Goal: Task Accomplishment & Management: Use online tool/utility

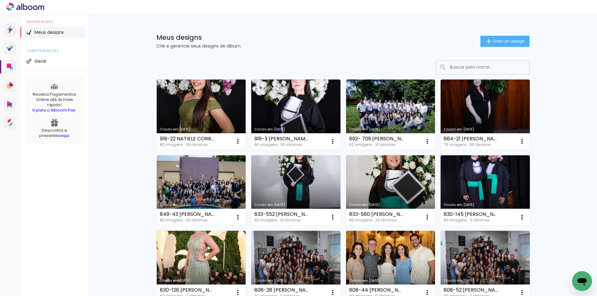
click at [200, 108] on link "Criado em 23/09/25" at bounding box center [201, 115] width 89 height 70
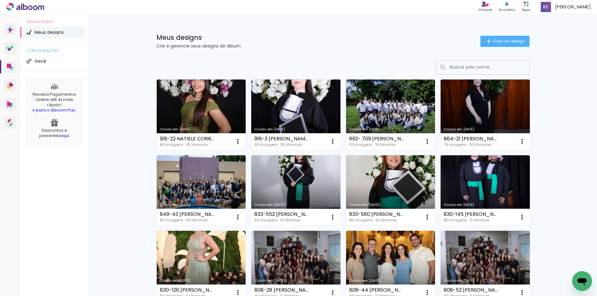
click at [284, 107] on link "Criado em [DATE]" at bounding box center [295, 115] width 89 height 70
click at [473, 111] on link "Criado em [DATE]" at bounding box center [485, 115] width 89 height 70
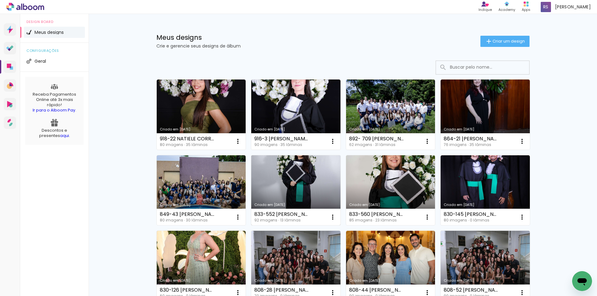
click at [295, 178] on link "Criado em [DATE]" at bounding box center [295, 191] width 89 height 70
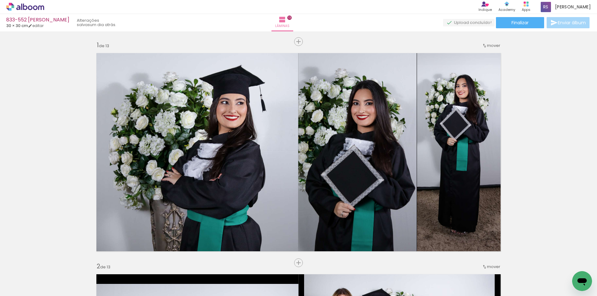
click at [20, 277] on input "Todas as fotos" at bounding box center [18, 277] width 24 height 5
click at [0, 0] on slot "Não utilizadas" at bounding box center [0, 0] width 0 height 0
type input "Não utilizadas"
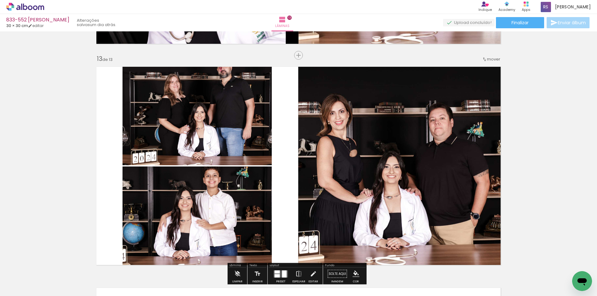
scroll to position [2676, 0]
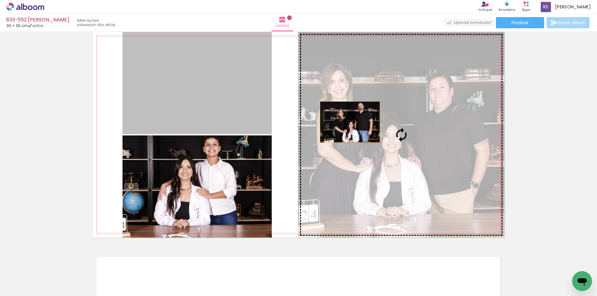
drag, startPoint x: 222, startPoint y: 106, endPoint x: 363, endPoint y: 126, distance: 142.3
click at [0, 0] on slot at bounding box center [0, 0] width 0 height 0
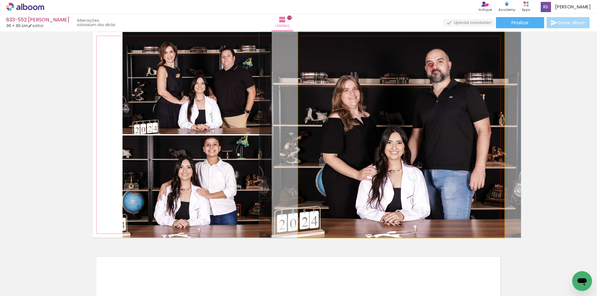
drag, startPoint x: 365, startPoint y: 147, endPoint x: 354, endPoint y: 145, distance: 11.3
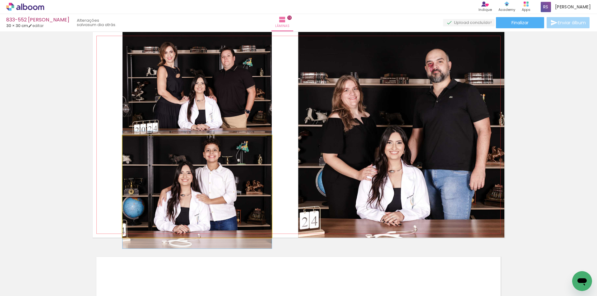
drag, startPoint x: 254, startPoint y: 180, endPoint x: 251, endPoint y: 185, distance: 6.7
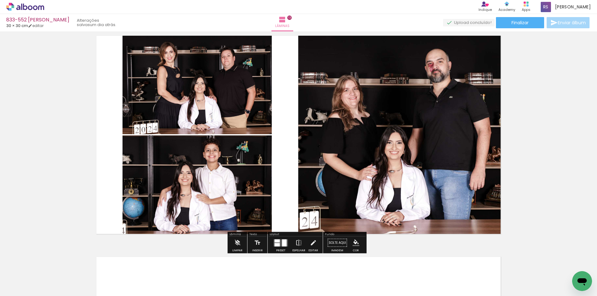
click at [354, 243] on iron-icon "color picker" at bounding box center [356, 243] width 7 height 7
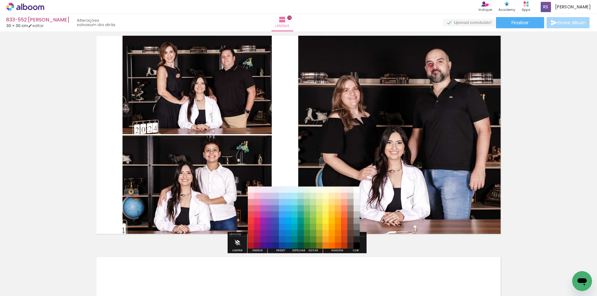
click at [357, 241] on paper-item "#212121" at bounding box center [357, 240] width 6 height 6
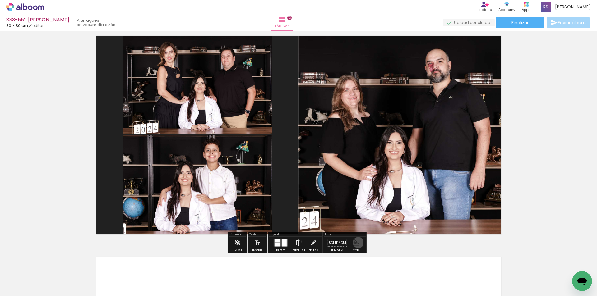
click at [356, 243] on iron-icon "color picker" at bounding box center [356, 243] width 7 height 7
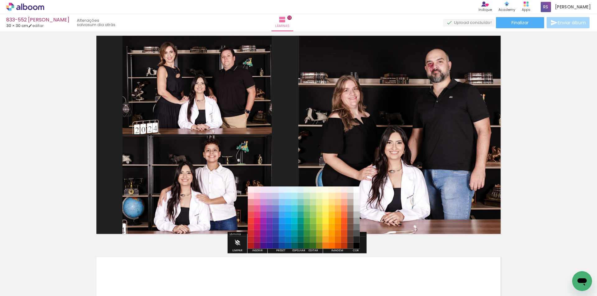
click at [356, 246] on paper-item "#000000" at bounding box center [357, 246] width 6 height 6
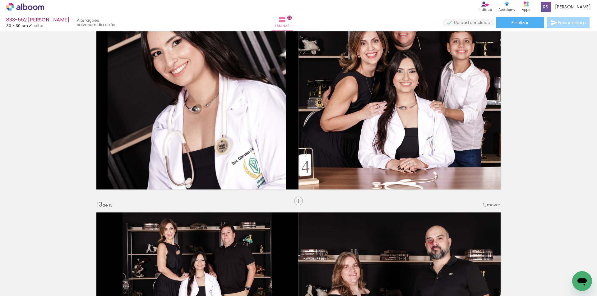
scroll to position [2458, 0]
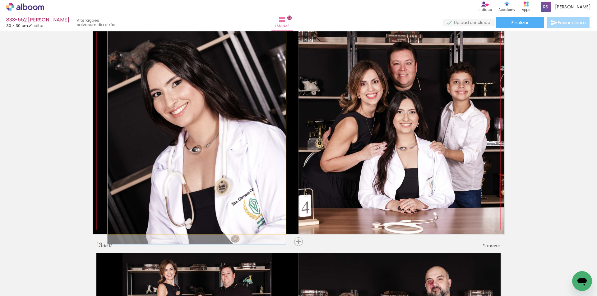
click at [202, 187] on quentale-photo at bounding box center [197, 131] width 178 height 206
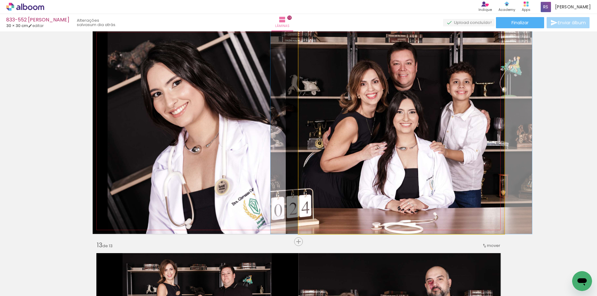
click at [402, 145] on quentale-photo at bounding box center [402, 131] width 206 height 206
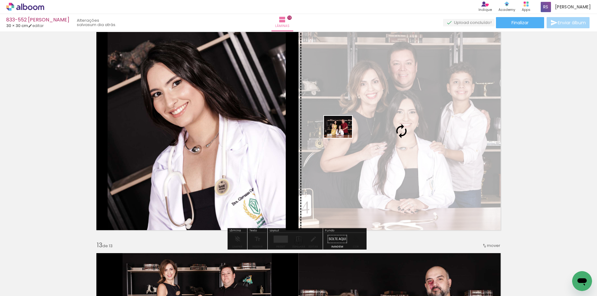
drag, startPoint x: 57, startPoint y: 280, endPoint x: 356, endPoint y: 130, distance: 334.2
click at [357, 129] on quentale-workspace at bounding box center [298, 148] width 597 height 296
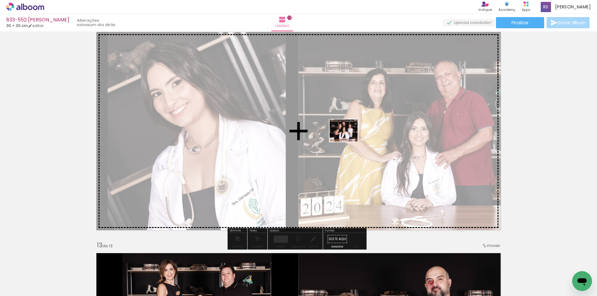
drag, startPoint x: 66, startPoint y: 278, endPoint x: 349, endPoint y: 138, distance: 315.4
click at [349, 138] on quentale-workspace at bounding box center [298, 148] width 597 height 296
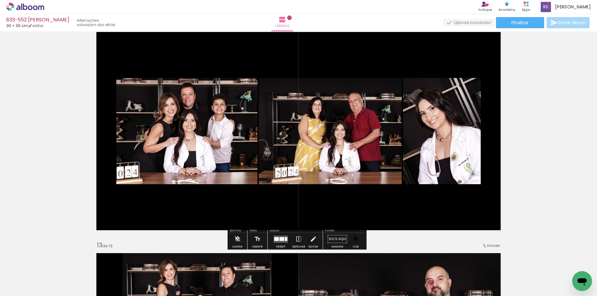
click at [277, 238] on div at bounding box center [276, 239] width 5 height 4
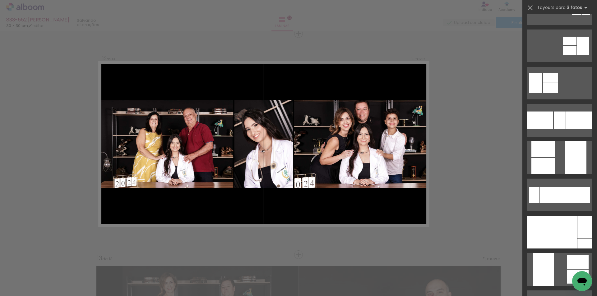
scroll to position [280, 0]
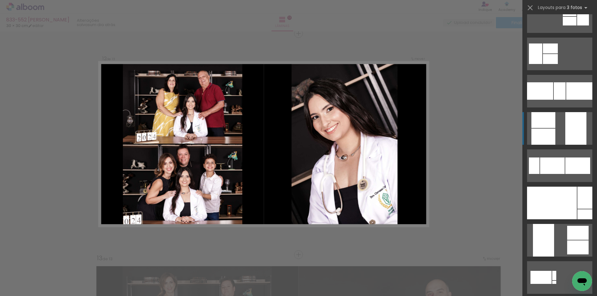
click at [552, 123] on div at bounding box center [544, 120] width 24 height 16
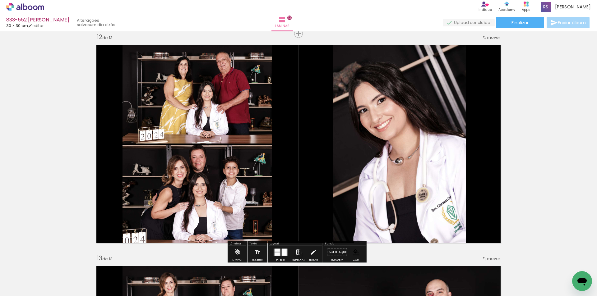
click at [297, 252] on iron-icon at bounding box center [299, 252] width 7 height 12
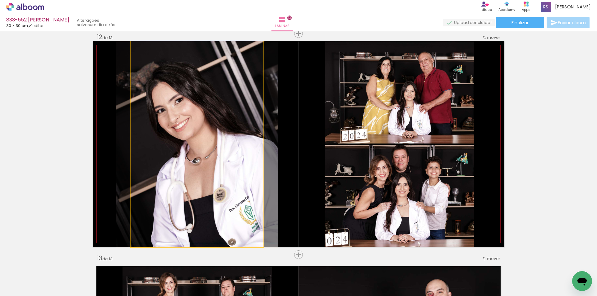
click at [194, 201] on quentale-photo at bounding box center [197, 144] width 133 height 206
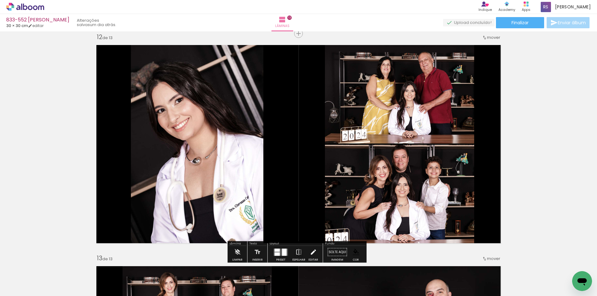
click at [313, 254] on iron-icon at bounding box center [313, 252] width 7 height 12
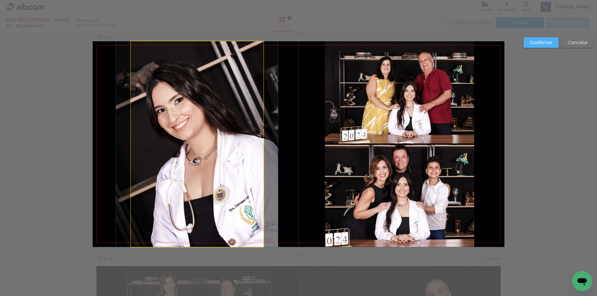
click at [209, 164] on quentale-photo at bounding box center [197, 144] width 133 height 206
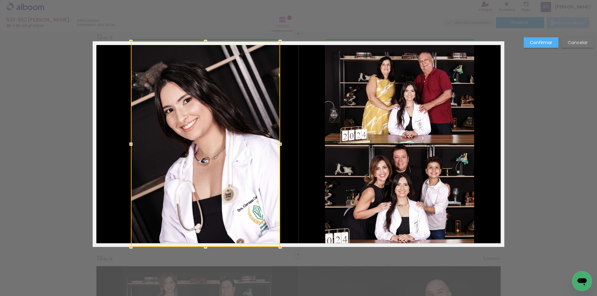
drag, startPoint x: 263, startPoint y: 145, endPoint x: 281, endPoint y: 146, distance: 18.4
click at [281, 146] on div at bounding box center [280, 144] width 12 height 12
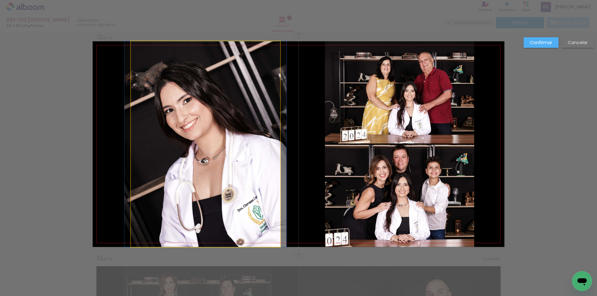
click at [191, 149] on quentale-photo at bounding box center [205, 144] width 149 height 206
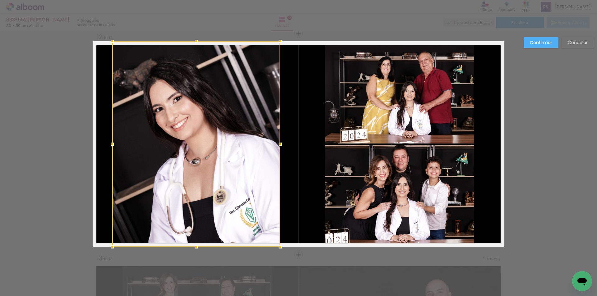
drag, startPoint x: 128, startPoint y: 144, endPoint x: 109, endPoint y: 145, distance: 19.3
click at [109, 145] on div at bounding box center [112, 144] width 12 height 12
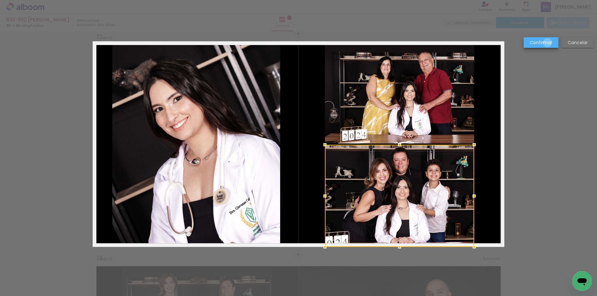
click at [0, 0] on slot "Confirmar" at bounding box center [0, 0] width 0 height 0
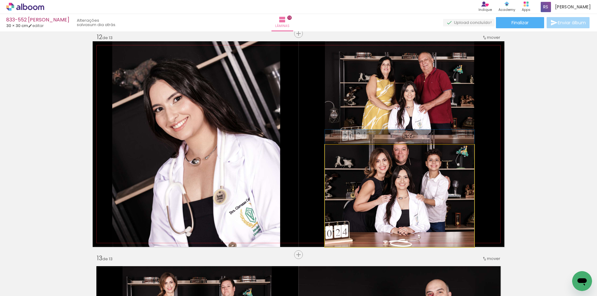
drag, startPoint x: 408, startPoint y: 207, endPoint x: 410, endPoint y: 189, distance: 18.4
drag, startPoint x: 412, startPoint y: 199, endPoint x: 413, endPoint y: 182, distance: 17.5
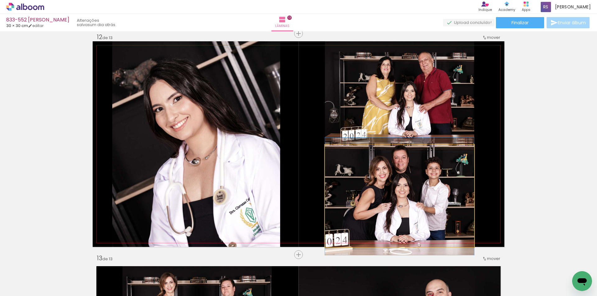
drag, startPoint x: 413, startPoint y: 182, endPoint x: 413, endPoint y: 190, distance: 8.1
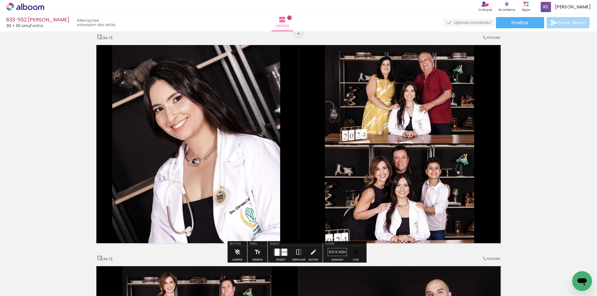
click at [411, 127] on quentale-photo at bounding box center [399, 92] width 149 height 102
click at [311, 252] on iron-icon at bounding box center [313, 252] width 7 height 12
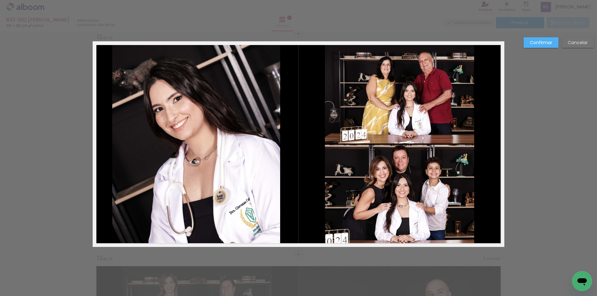
click at [413, 80] on quentale-photo at bounding box center [399, 92] width 149 height 102
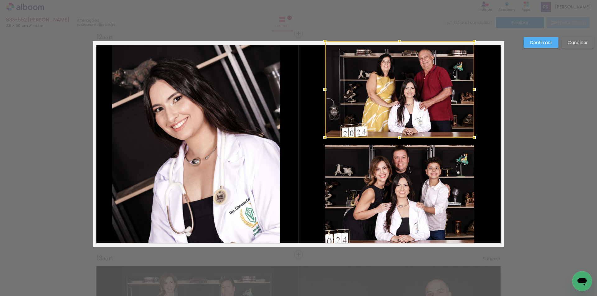
drag, startPoint x: 399, startPoint y: 143, endPoint x: 398, endPoint y: 137, distance: 6.1
click at [398, 137] on div at bounding box center [400, 138] width 12 height 12
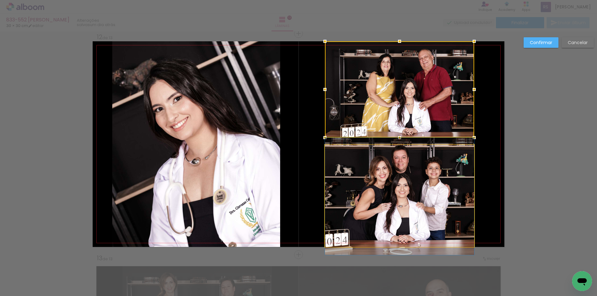
click at [395, 155] on quentale-photo at bounding box center [399, 196] width 149 height 102
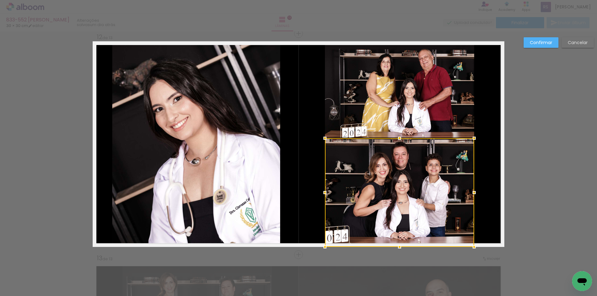
drag, startPoint x: 397, startPoint y: 145, endPoint x: 398, endPoint y: 138, distance: 6.6
click at [398, 138] on div at bounding box center [400, 138] width 12 height 12
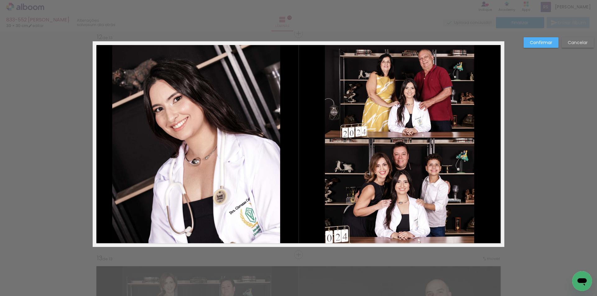
drag, startPoint x: 546, startPoint y: 45, endPoint x: 539, endPoint y: 51, distance: 8.6
click at [0, 0] on slot "Confirmar" at bounding box center [0, 0] width 0 height 0
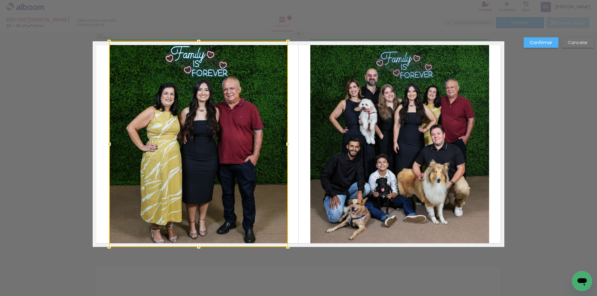
drag, startPoint x: 128, startPoint y: 142, endPoint x: 106, endPoint y: 141, distance: 22.5
click at [106, 141] on div at bounding box center [109, 144] width 12 height 12
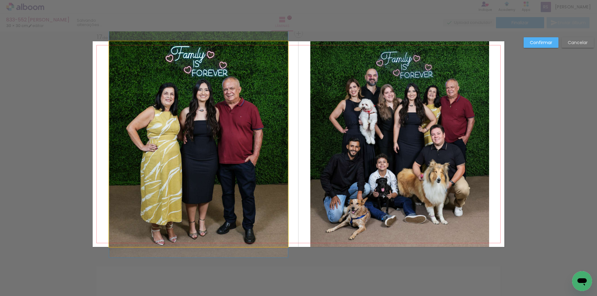
click at [204, 145] on quentale-photo at bounding box center [198, 144] width 179 height 206
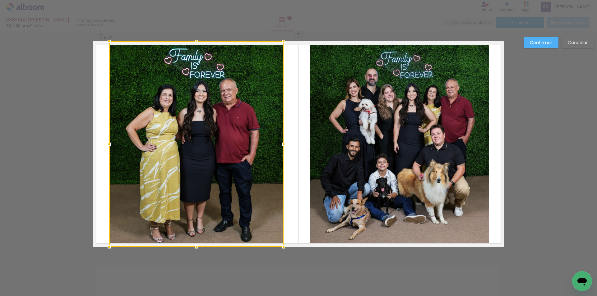
drag, startPoint x: 287, startPoint y: 146, endPoint x: 283, endPoint y: 145, distance: 3.2
click at [283, 145] on div at bounding box center [284, 144] width 12 height 12
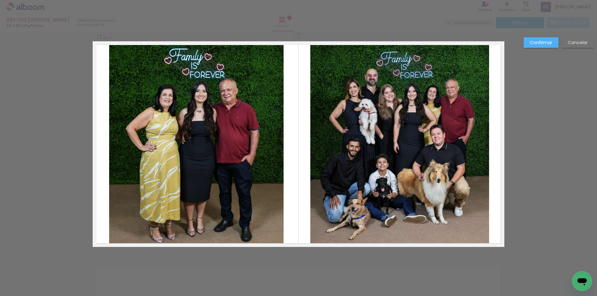
click at [0, 0] on slot "Confirmar" at bounding box center [0, 0] width 0 height 0
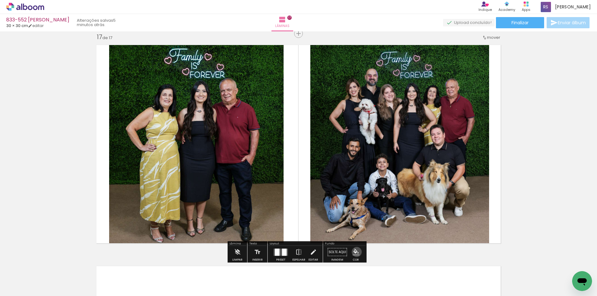
click at [355, 252] on iron-icon "color picker" at bounding box center [356, 252] width 7 height 7
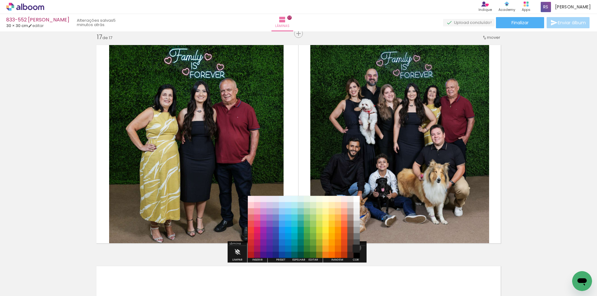
click at [356, 248] on paper-item "#212121" at bounding box center [357, 249] width 6 height 6
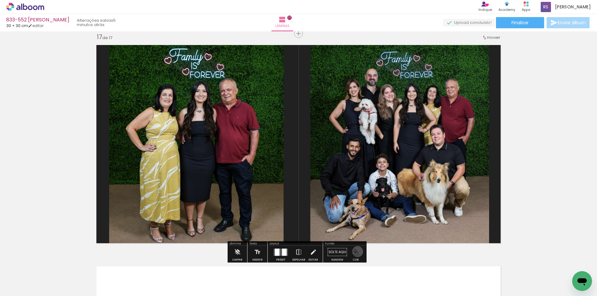
click at [356, 252] on iron-icon "color picker" at bounding box center [356, 252] width 7 height 7
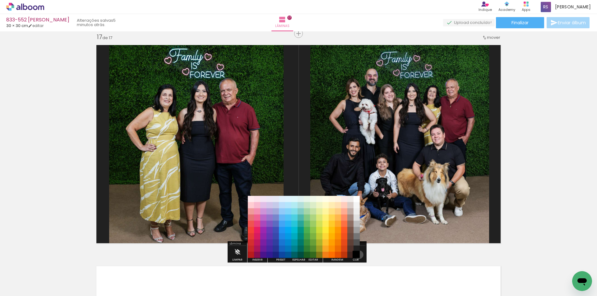
click at [357, 255] on paper-item "#000000" at bounding box center [357, 255] width 6 height 6
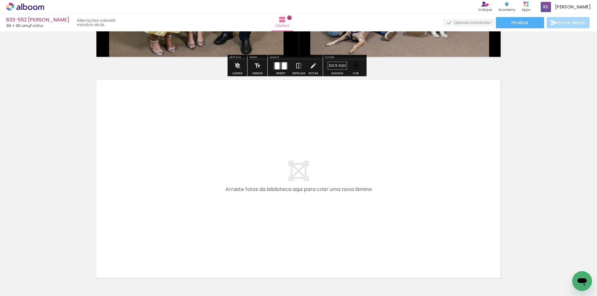
scroll to position [3770, 0]
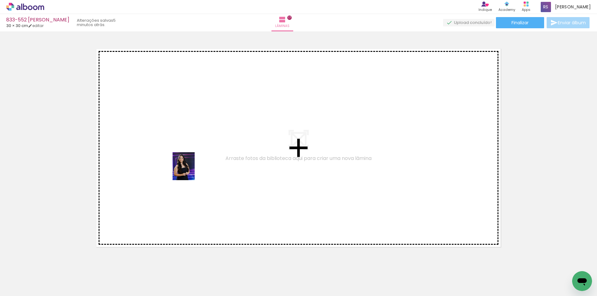
drag, startPoint x: 67, startPoint y: 281, endPoint x: 191, endPoint y: 171, distance: 165.7
click at [191, 171] on quentale-workspace at bounding box center [298, 148] width 597 height 296
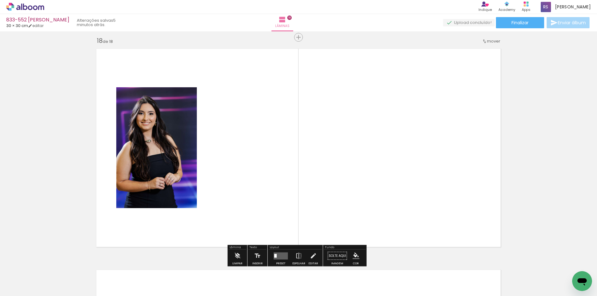
scroll to position [3774, 0]
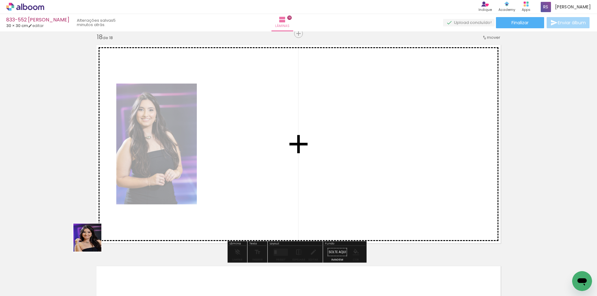
drag, startPoint x: 92, startPoint y: 243, endPoint x: 87, endPoint y: 259, distance: 17.3
click at [172, 167] on quentale-workspace at bounding box center [298, 148] width 597 height 296
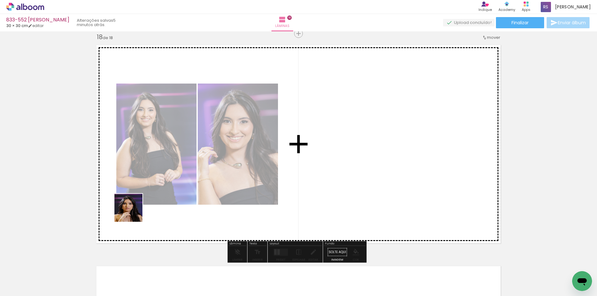
drag, startPoint x: 65, startPoint y: 277, endPoint x: 186, endPoint y: 227, distance: 130.3
click at [176, 185] on quentale-workspace at bounding box center [298, 148] width 597 height 296
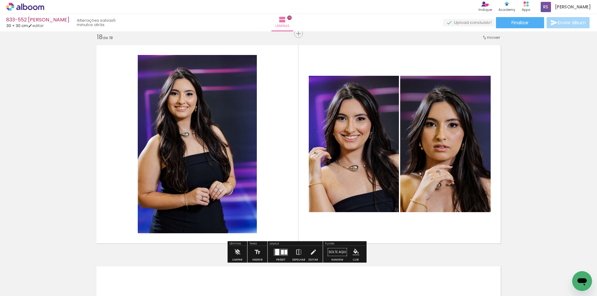
click at [281, 250] on div at bounding box center [282, 252] width 3 height 5
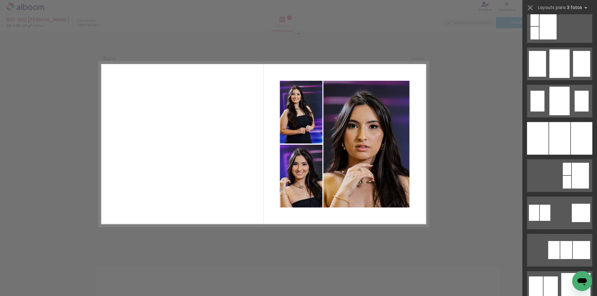
scroll to position [498, 0]
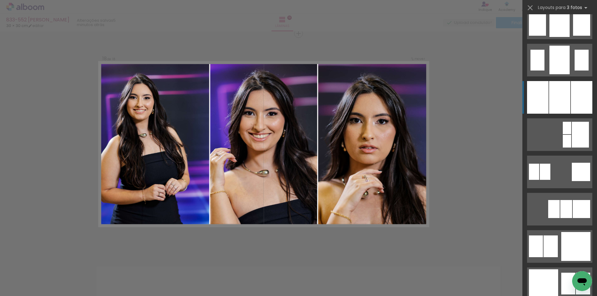
click at [567, 103] on div at bounding box center [559, 97] width 21 height 33
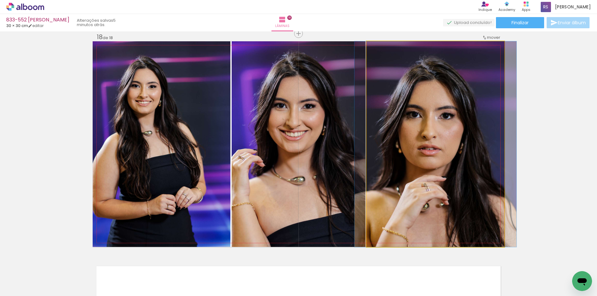
click at [418, 167] on quentale-photo at bounding box center [436, 144] width 138 height 206
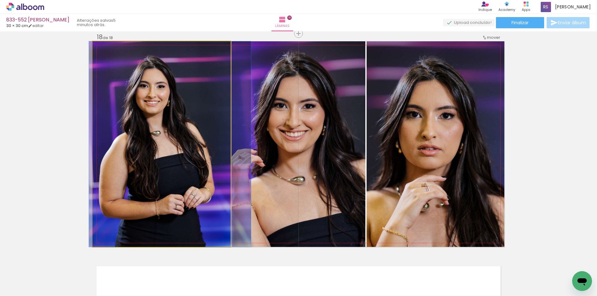
drag, startPoint x: 188, startPoint y: 170, endPoint x: 196, endPoint y: 168, distance: 8.5
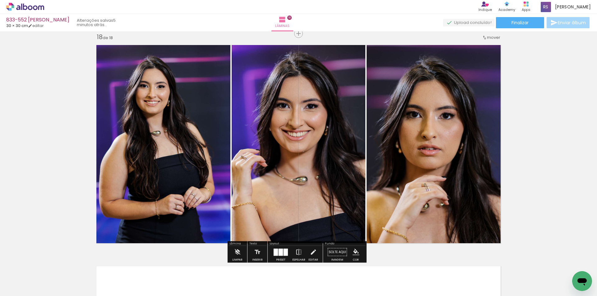
click at [284, 253] on div at bounding box center [286, 252] width 4 height 7
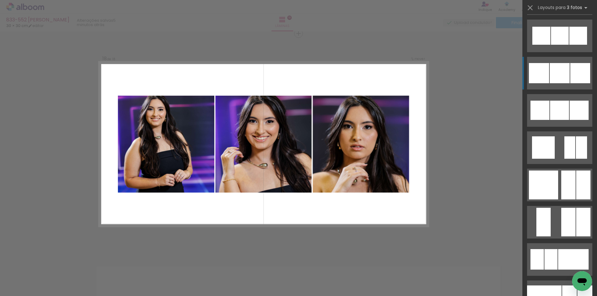
scroll to position [1089, 0]
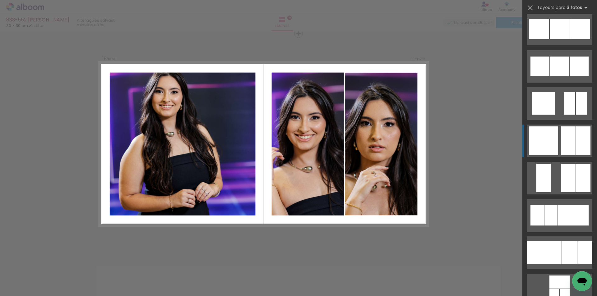
click at [562, 138] on div at bounding box center [569, 141] width 14 height 29
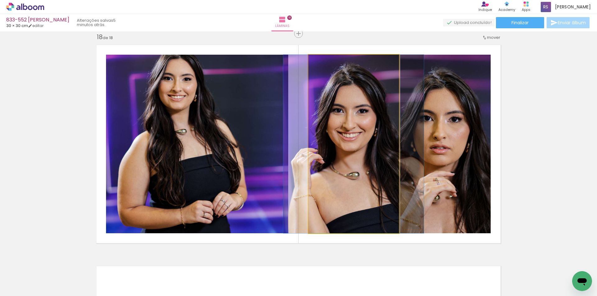
click at [347, 166] on quentale-photo at bounding box center [354, 144] width 91 height 179
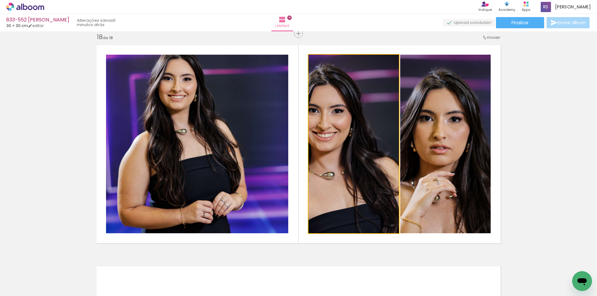
drag, startPoint x: 349, startPoint y: 163, endPoint x: 220, endPoint y: 161, distance: 129.1
click at [0, 0] on slot at bounding box center [0, 0] width 0 height 0
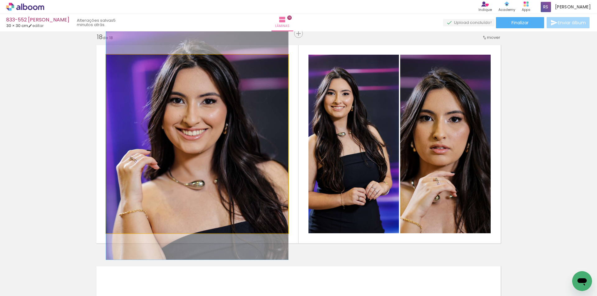
click at [228, 154] on quentale-photo at bounding box center [197, 144] width 182 height 179
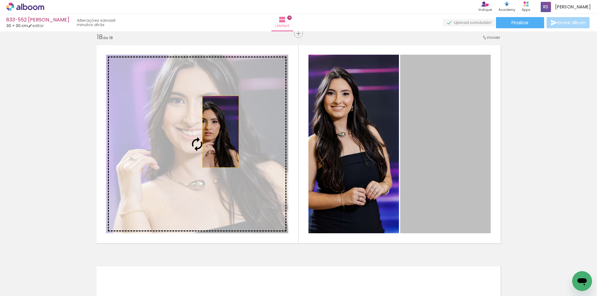
drag, startPoint x: 436, startPoint y: 132, endPoint x: 217, endPoint y: 132, distance: 219.0
click at [0, 0] on slot at bounding box center [0, 0] width 0 height 0
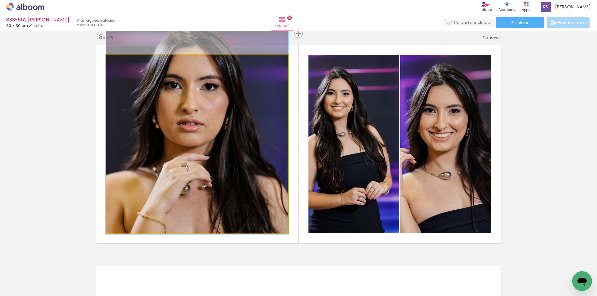
drag, startPoint x: 213, startPoint y: 146, endPoint x: 219, endPoint y: 120, distance: 26.2
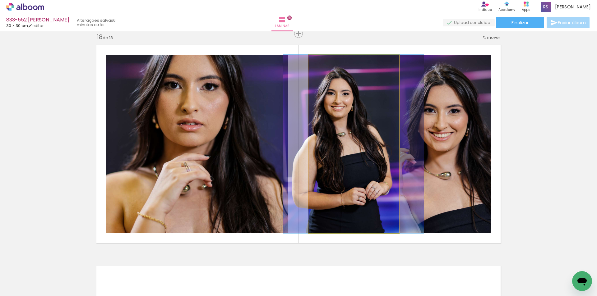
click at [337, 198] on quentale-photo at bounding box center [354, 144] width 91 height 179
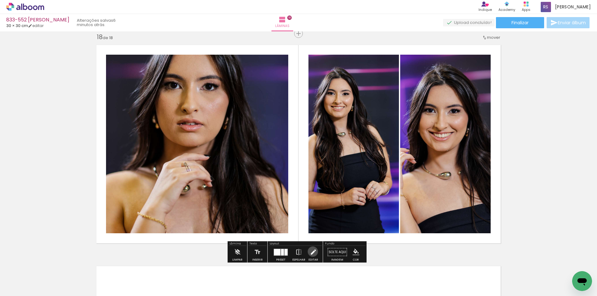
click at [311, 252] on iron-icon at bounding box center [313, 252] width 7 height 12
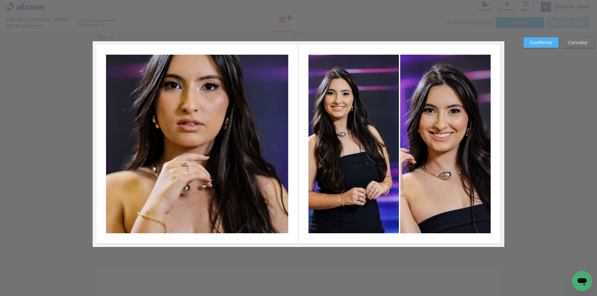
click at [241, 171] on quentale-photo at bounding box center [197, 144] width 182 height 179
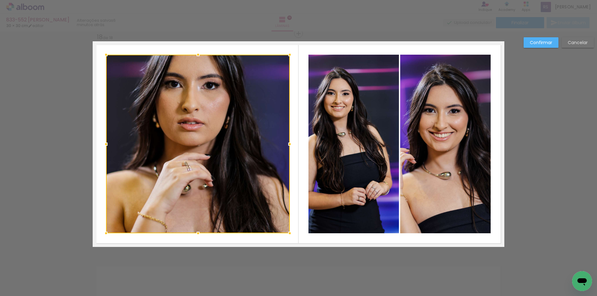
drag, startPoint x: 288, startPoint y: 143, endPoint x: 282, endPoint y: 148, distance: 7.5
click at [289, 143] on div at bounding box center [290, 144] width 12 height 12
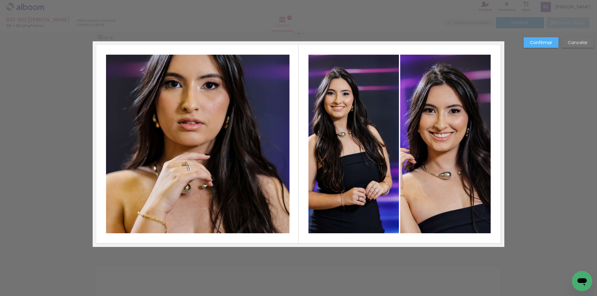
click at [204, 205] on quentale-photo at bounding box center [198, 144] width 184 height 179
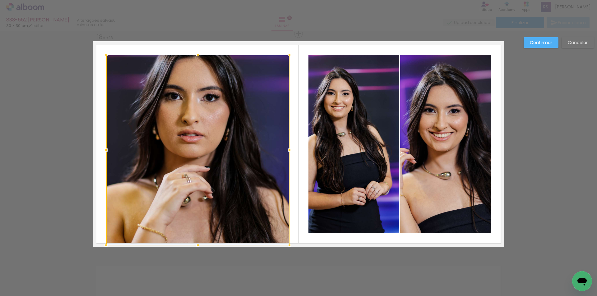
drag, startPoint x: 198, startPoint y: 235, endPoint x: 198, endPoint y: 245, distance: 9.6
click at [198, 245] on div at bounding box center [198, 246] width 12 height 12
click at [195, 49] on div at bounding box center [198, 55] width 12 height 12
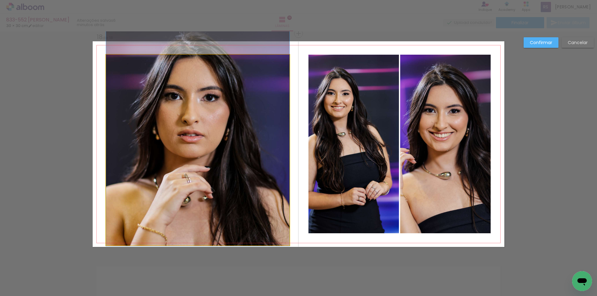
click at [194, 68] on quentale-photo at bounding box center [198, 150] width 184 height 191
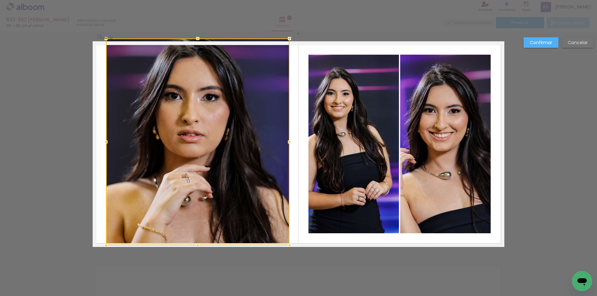
drag, startPoint x: 194, startPoint y: 55, endPoint x: 194, endPoint y: 44, distance: 10.3
click at [194, 44] on div at bounding box center [198, 38] width 12 height 12
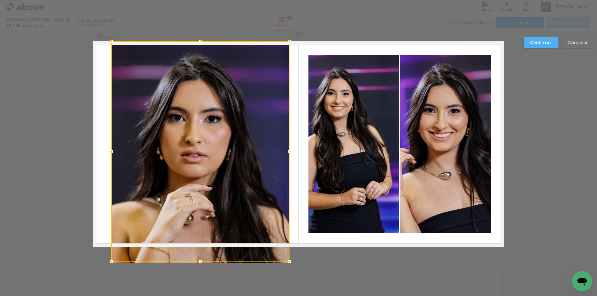
drag, startPoint x: 106, startPoint y: 145, endPoint x: 111, endPoint y: 143, distance: 5.4
click at [111, 143] on div at bounding box center [200, 151] width 178 height 221
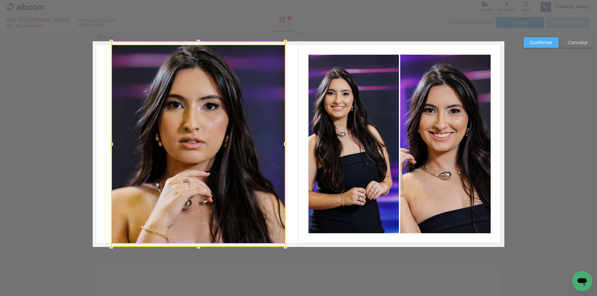
drag, startPoint x: 285, startPoint y: 146, endPoint x: 281, endPoint y: 147, distance: 4.1
click at [281, 147] on div at bounding box center [285, 144] width 12 height 12
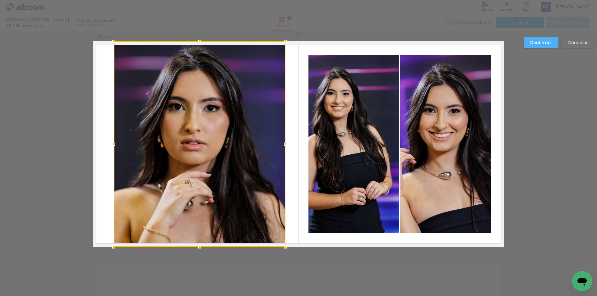
drag, startPoint x: 112, startPoint y: 145, endPoint x: 115, endPoint y: 143, distance: 3.3
click at [115, 143] on div at bounding box center [114, 144] width 12 height 12
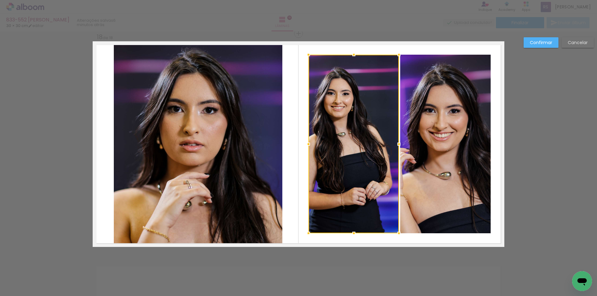
scroll to position [1089, 0]
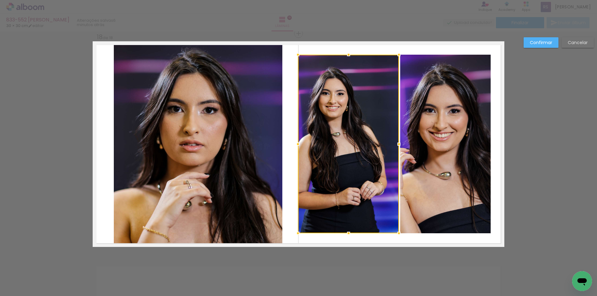
drag, startPoint x: 308, startPoint y: 143, endPoint x: 297, endPoint y: 141, distance: 11.1
click at [297, 141] on div at bounding box center [298, 144] width 12 height 12
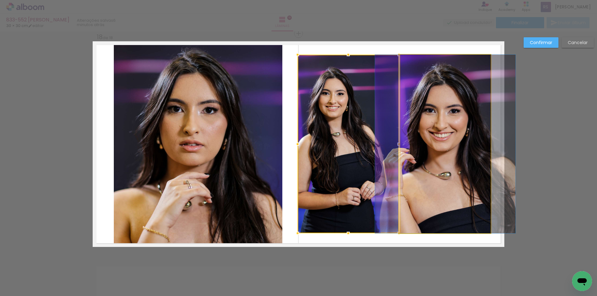
drag, startPoint x: 416, startPoint y: 135, endPoint x: 431, endPoint y: 135, distance: 15.2
click at [417, 135] on quentale-photo at bounding box center [445, 144] width 91 height 179
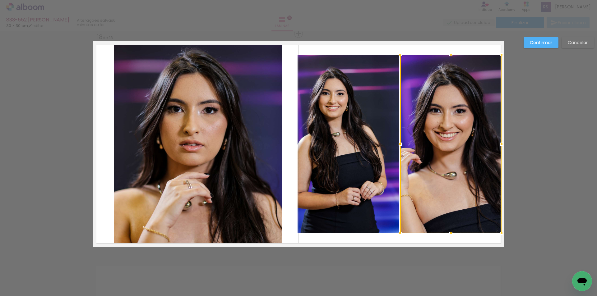
drag, startPoint x: 490, startPoint y: 143, endPoint x: 498, endPoint y: 141, distance: 8.5
click at [498, 141] on div at bounding box center [502, 144] width 12 height 12
click at [0, 0] on slot "Confirmar" at bounding box center [0, 0] width 0 height 0
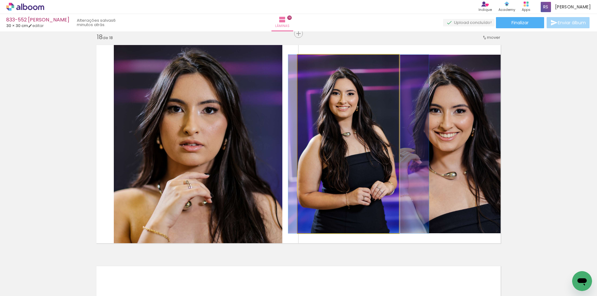
drag, startPoint x: 337, startPoint y: 150, endPoint x: 347, endPoint y: 149, distance: 10.3
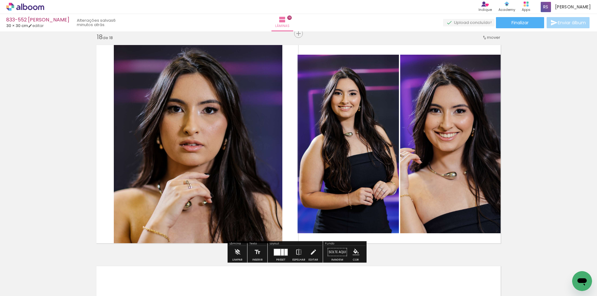
click at [440, 151] on quentale-photo at bounding box center [450, 144] width 101 height 179
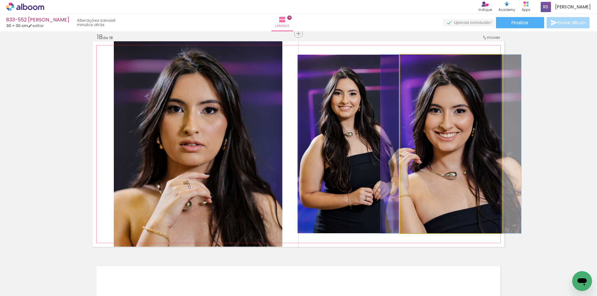
click at [440, 151] on quentale-photo at bounding box center [450, 144] width 101 height 179
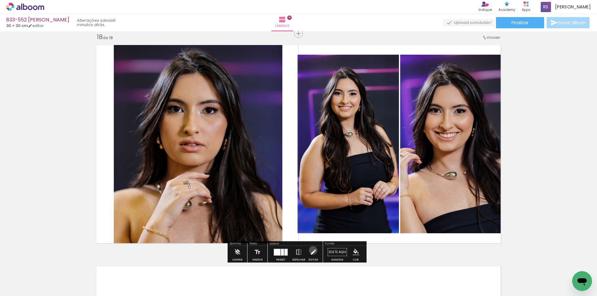
drag, startPoint x: 312, startPoint y: 251, endPoint x: 315, endPoint y: 240, distance: 11.5
click at [311, 250] on iron-icon at bounding box center [313, 252] width 7 height 12
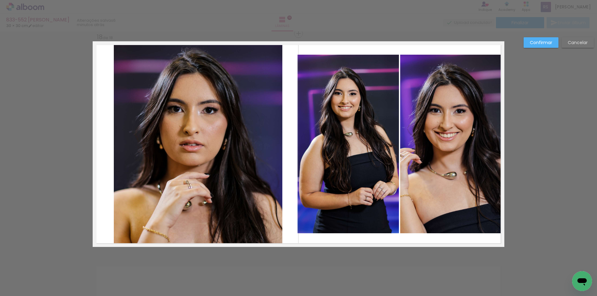
click at [348, 178] on quentale-photo at bounding box center [348, 144] width 101 height 179
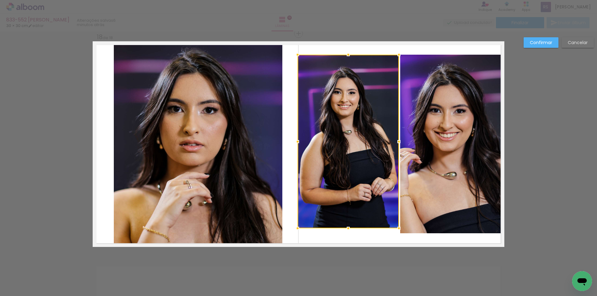
drag, startPoint x: 349, startPoint y: 233, endPoint x: 350, endPoint y: 228, distance: 5.1
click at [350, 228] on div at bounding box center [348, 228] width 12 height 12
click at [427, 211] on quentale-photo at bounding box center [450, 144] width 101 height 179
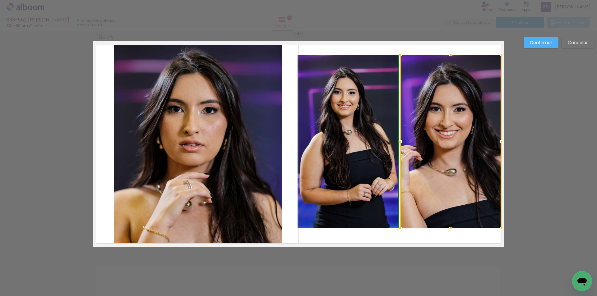
drag, startPoint x: 450, startPoint y: 234, endPoint x: 448, endPoint y: 231, distance: 3.3
click at [448, 231] on div at bounding box center [451, 228] width 12 height 12
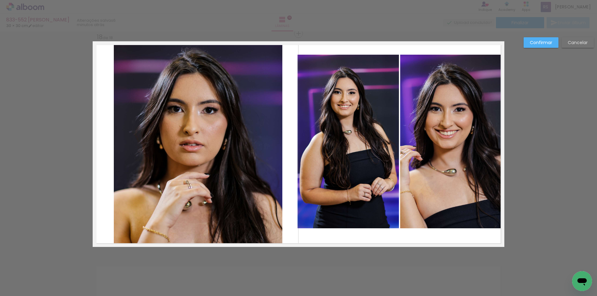
click at [437, 96] on quentale-photo at bounding box center [450, 142] width 101 height 174
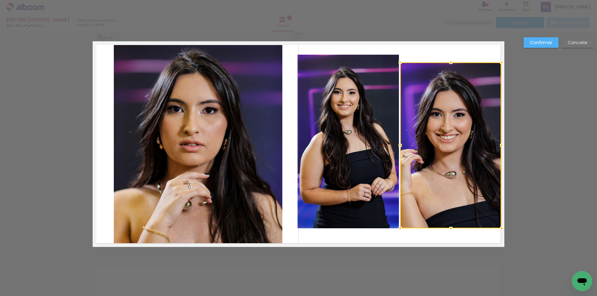
drag, startPoint x: 451, startPoint y: 56, endPoint x: 448, endPoint y: 61, distance: 5.8
click at [448, 61] on div at bounding box center [451, 62] width 12 height 12
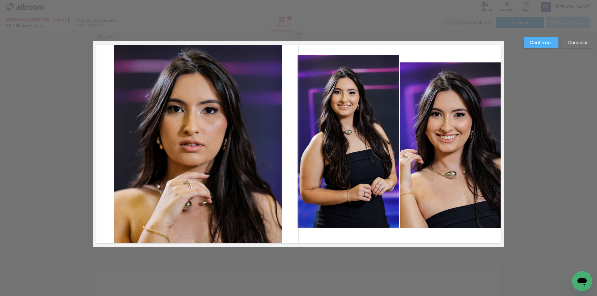
click at [363, 97] on quentale-photo at bounding box center [348, 142] width 101 height 174
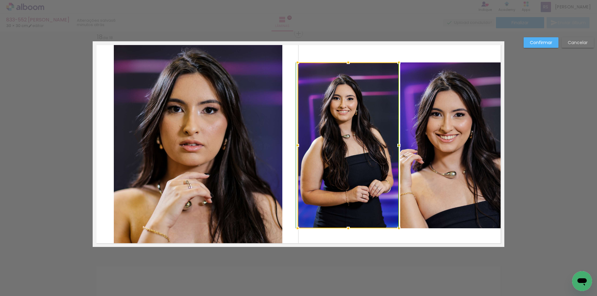
drag, startPoint x: 346, startPoint y: 57, endPoint x: 352, endPoint y: 70, distance: 14.6
click at [346, 62] on div at bounding box center [348, 62] width 12 height 12
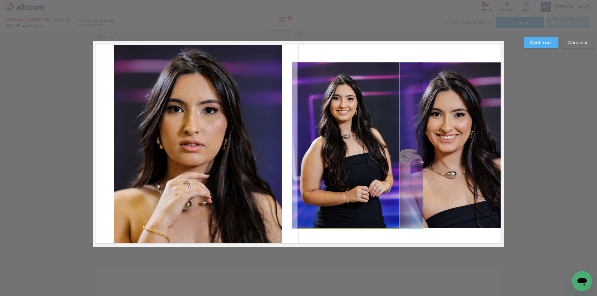
click at [365, 161] on quentale-photo at bounding box center [348, 146] width 101 height 166
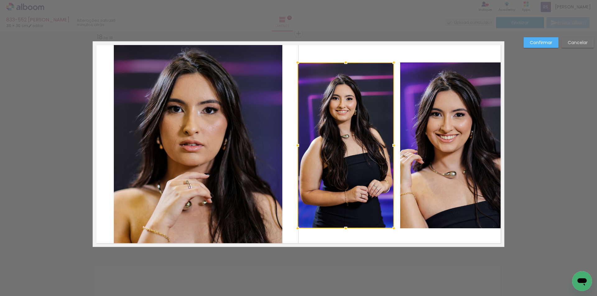
drag, startPoint x: 397, startPoint y: 145, endPoint x: 391, endPoint y: 143, distance: 6.2
click at [392, 143] on div at bounding box center [394, 145] width 12 height 12
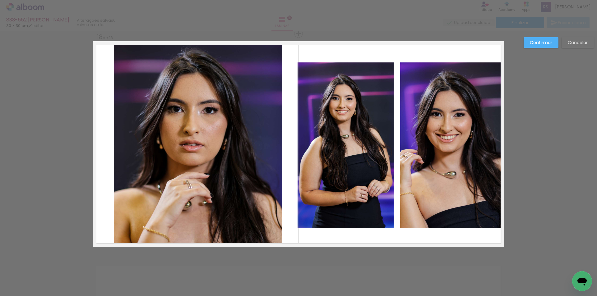
click at [298, 152] on quentale-photo at bounding box center [346, 146] width 96 height 166
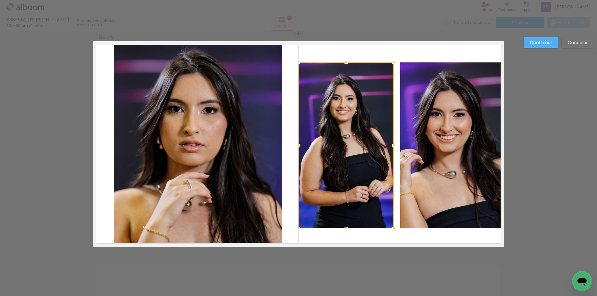
click at [299, 145] on div at bounding box center [298, 145] width 12 height 12
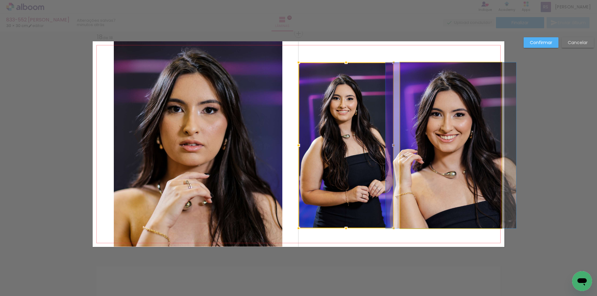
click at [449, 142] on quentale-photo at bounding box center [450, 146] width 101 height 166
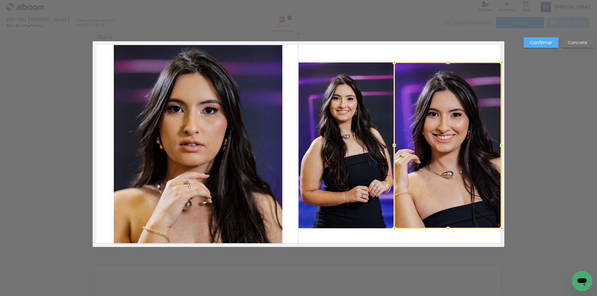
drag, startPoint x: 399, startPoint y: 144, endPoint x: 394, endPoint y: 141, distance: 5.4
click at [394, 141] on div at bounding box center [394, 145] width 12 height 12
click at [541, 39] on paper-button "Confirmar" at bounding box center [541, 42] width 35 height 11
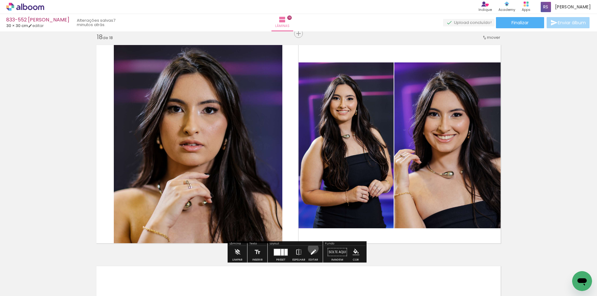
click at [312, 249] on iron-icon at bounding box center [313, 252] width 7 height 12
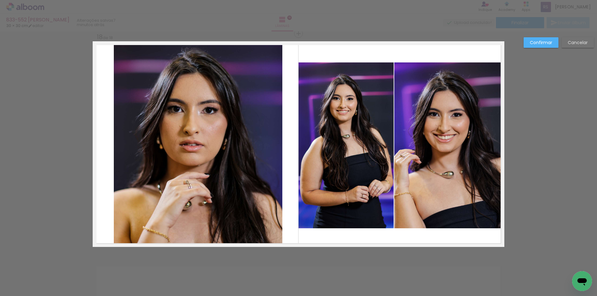
click at [425, 207] on quentale-photo at bounding box center [447, 146] width 107 height 166
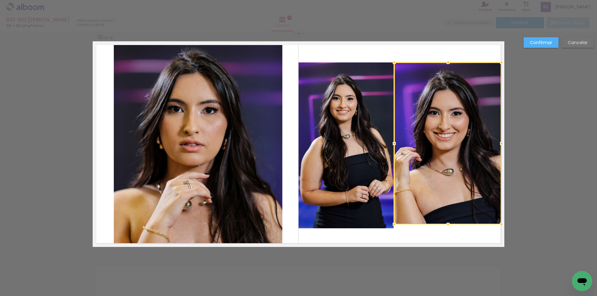
drag, startPoint x: 440, startPoint y: 228, endPoint x: 440, endPoint y: 224, distance: 4.1
click at [442, 224] on div at bounding box center [448, 224] width 12 height 12
click at [371, 219] on quentale-photo at bounding box center [346, 146] width 95 height 166
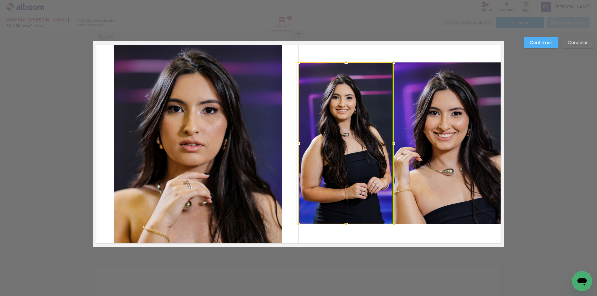
drag, startPoint x: 347, startPoint y: 226, endPoint x: 347, endPoint y: 223, distance: 3.4
click at [347, 223] on div at bounding box center [346, 224] width 12 height 12
click at [0, 0] on slot "Confirmar" at bounding box center [0, 0] width 0 height 0
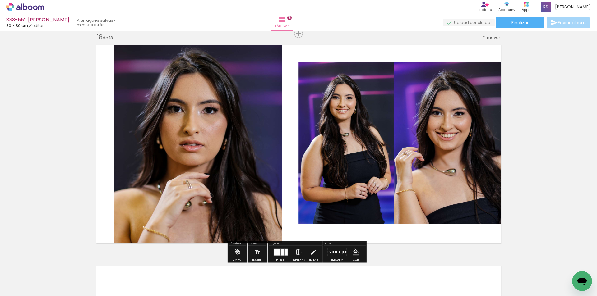
click at [354, 250] on iron-icon "color picker" at bounding box center [356, 252] width 7 height 7
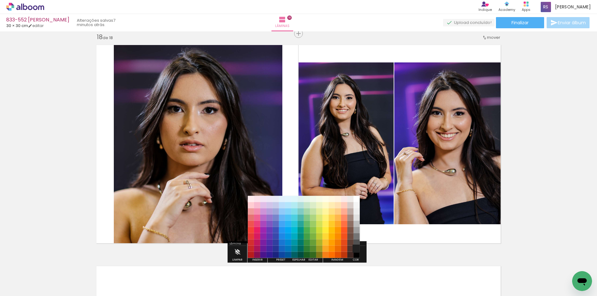
click at [357, 248] on paper-item "#212121" at bounding box center [357, 249] width 6 height 6
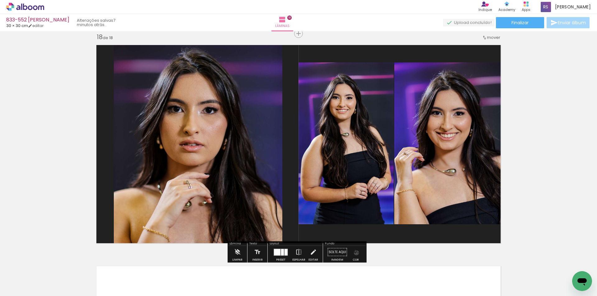
click at [354, 253] on iron-icon "color picker" at bounding box center [356, 252] width 7 height 7
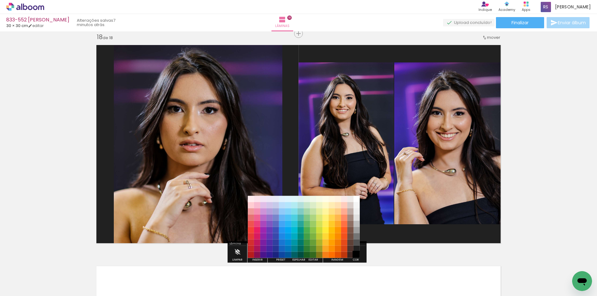
click at [358, 255] on paper-item "#000000" at bounding box center [357, 255] width 6 height 6
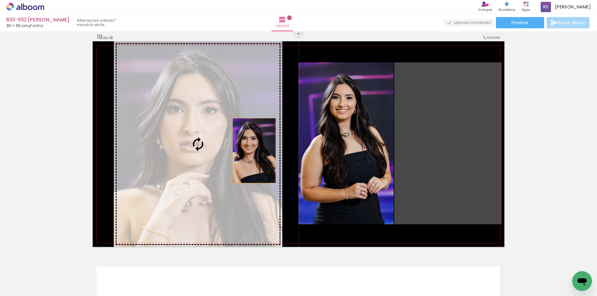
drag, startPoint x: 449, startPoint y: 152, endPoint x: 204, endPoint y: 150, distance: 244.9
click at [0, 0] on slot at bounding box center [0, 0] width 0 height 0
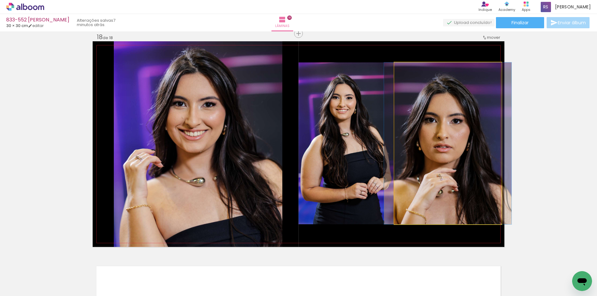
click at [446, 151] on quentale-photo at bounding box center [447, 144] width 107 height 162
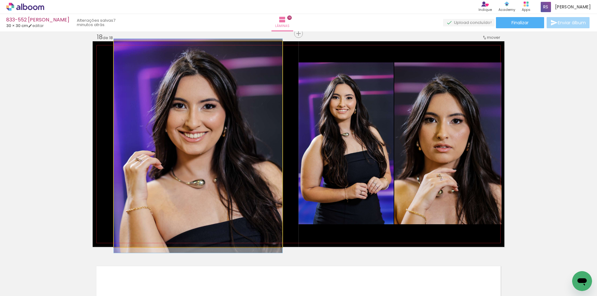
drag, startPoint x: 239, startPoint y: 171, endPoint x: 234, endPoint y: 173, distance: 5.9
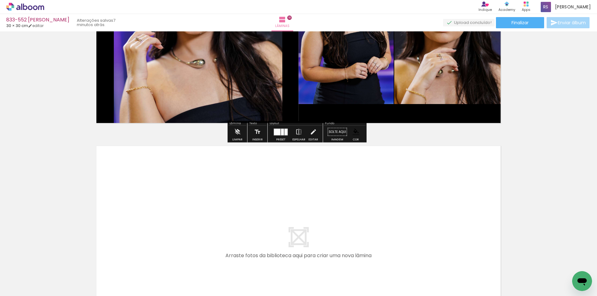
scroll to position [3929, 0]
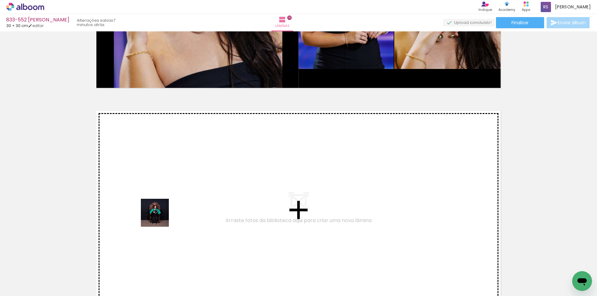
drag, startPoint x: 67, startPoint y: 274, endPoint x: 188, endPoint y: 201, distance: 141.6
click at [188, 201] on quentale-workspace at bounding box center [298, 148] width 597 height 296
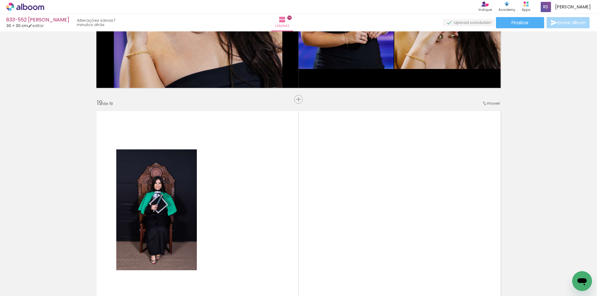
scroll to position [3995, 0]
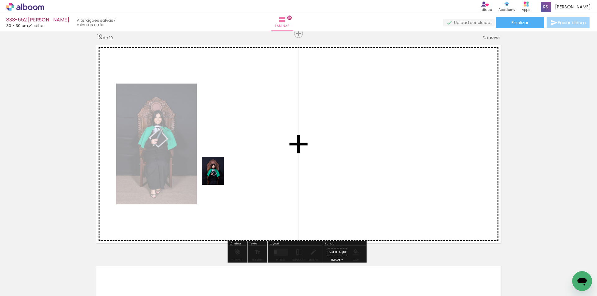
drag, startPoint x: 70, startPoint y: 281, endPoint x: 221, endPoint y: 175, distance: 184.3
click at [221, 175] on quentale-workspace at bounding box center [298, 148] width 597 height 296
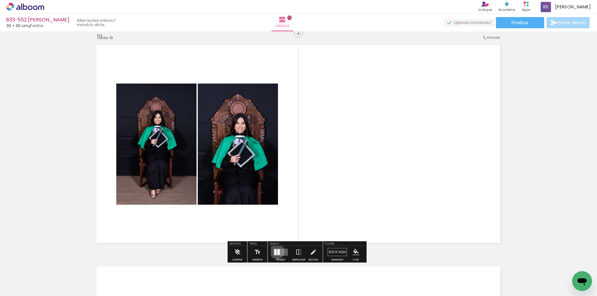
click at [276, 252] on quentale-layouter at bounding box center [281, 252] width 14 height 7
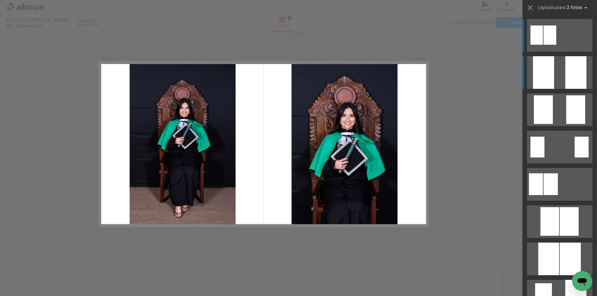
click at [574, 77] on div at bounding box center [576, 72] width 21 height 33
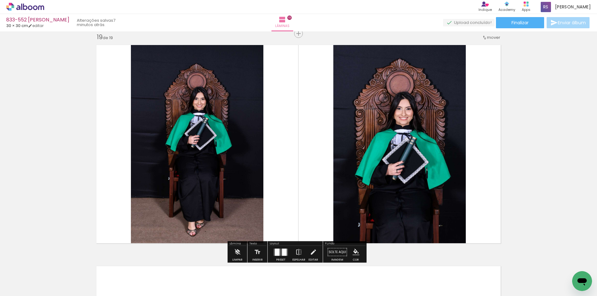
click at [310, 250] on iron-icon at bounding box center [313, 252] width 7 height 12
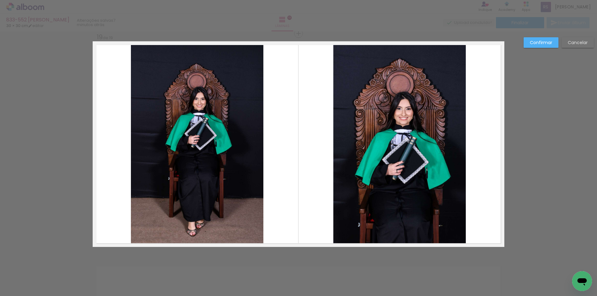
click at [398, 171] on quentale-photo at bounding box center [400, 144] width 133 height 206
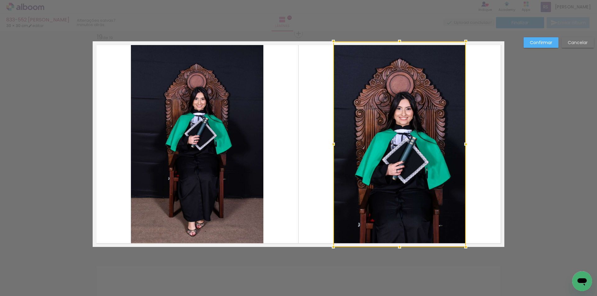
click at [328, 147] on div at bounding box center [333, 144] width 12 height 12
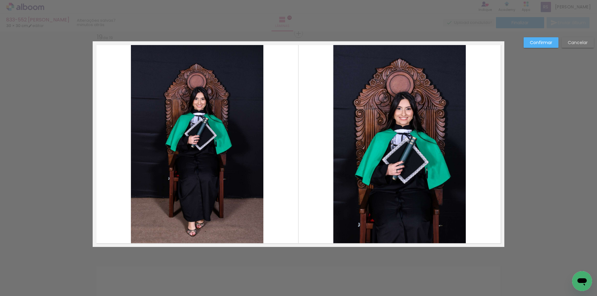
click at [334, 145] on quentale-photo at bounding box center [400, 144] width 133 height 206
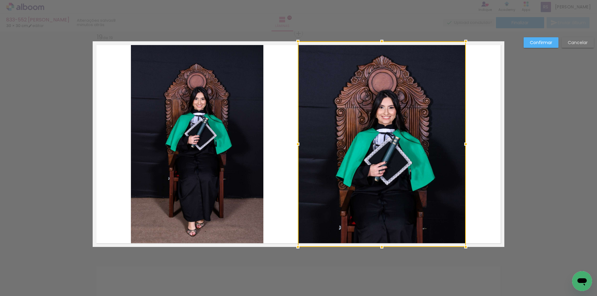
drag, startPoint x: 331, startPoint y: 145, endPoint x: 296, endPoint y: 142, distance: 35.5
click at [296, 142] on div at bounding box center [298, 144] width 12 height 12
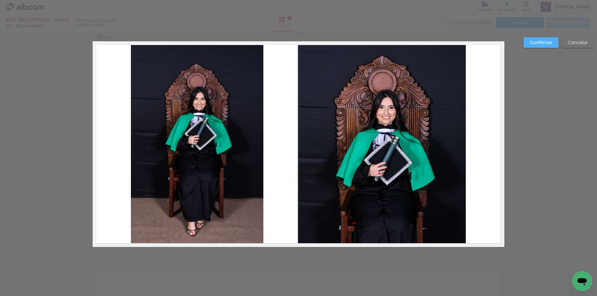
click at [371, 155] on quentale-photo at bounding box center [382, 144] width 168 height 206
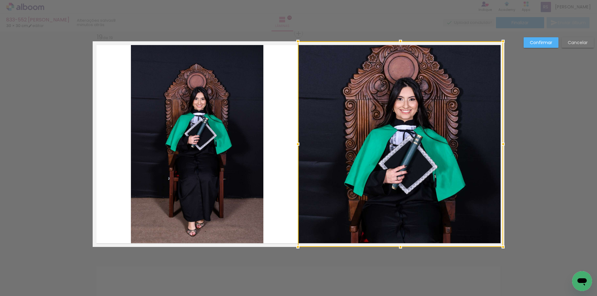
drag, startPoint x: 465, startPoint y: 145, endPoint x: 511, endPoint y: 143, distance: 45.4
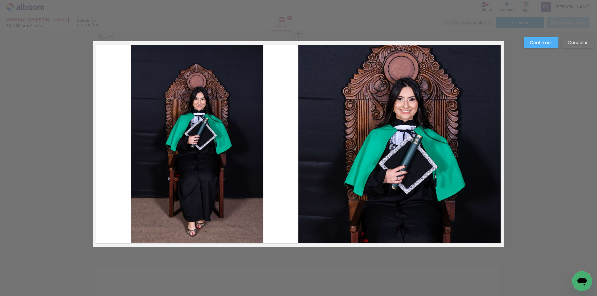
click at [0, 0] on slot "Confirmar" at bounding box center [0, 0] width 0 height 0
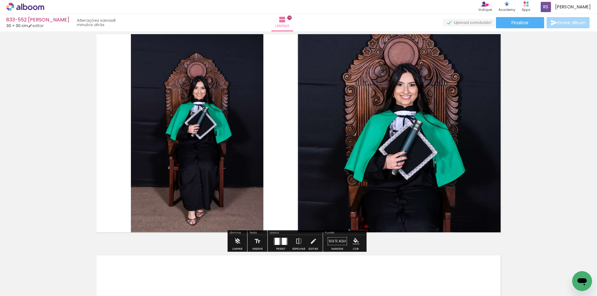
scroll to position [3995, 0]
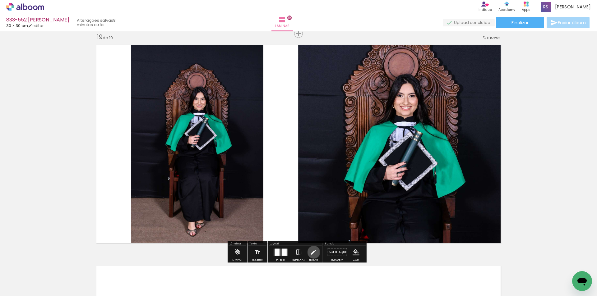
drag, startPoint x: 313, startPoint y: 252, endPoint x: 310, endPoint y: 231, distance: 22.0
click at [312, 252] on iron-icon at bounding box center [313, 252] width 7 height 12
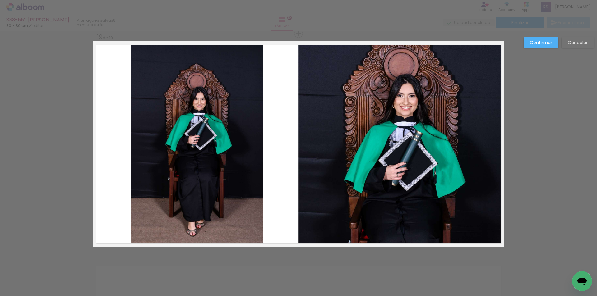
click at [310, 190] on quentale-photo at bounding box center [400, 144] width 205 height 206
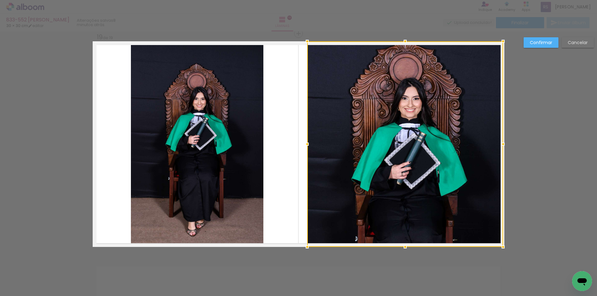
click at [297, 143] on album-spread "19 de 19" at bounding box center [299, 144] width 412 height 206
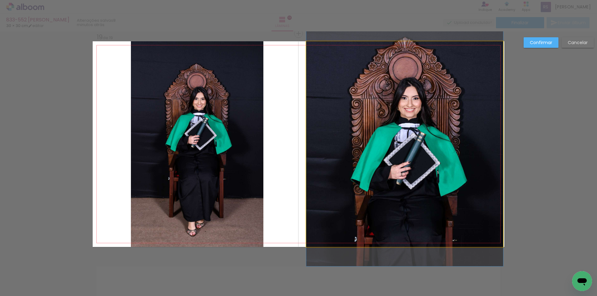
click at [341, 155] on quentale-photo at bounding box center [404, 144] width 197 height 206
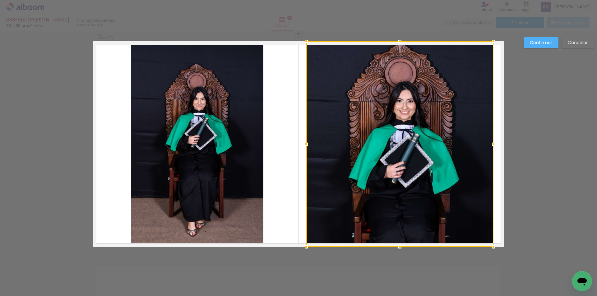
drag, startPoint x: 498, startPoint y: 142, endPoint x: 488, endPoint y: 141, distance: 9.7
click at [488, 141] on div at bounding box center [494, 144] width 12 height 12
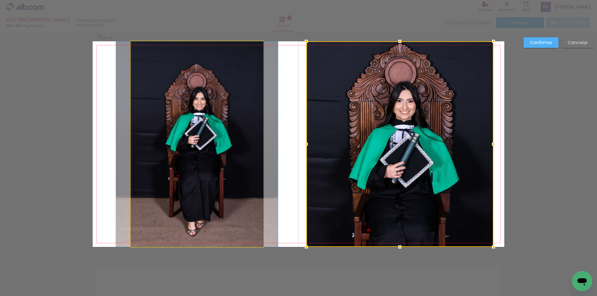
click at [213, 161] on quentale-photo at bounding box center [197, 144] width 133 height 206
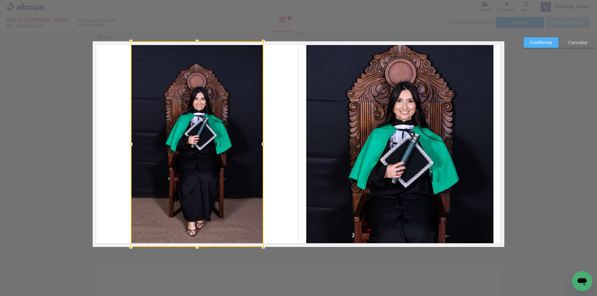
click at [265, 142] on div at bounding box center [263, 144] width 12 height 12
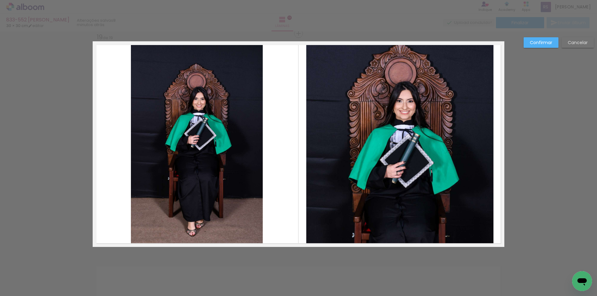
click at [263, 142] on quentale-layouter at bounding box center [299, 144] width 412 height 206
drag, startPoint x: 247, startPoint y: 146, endPoint x: 262, endPoint y: 144, distance: 15.4
click at [248, 146] on quentale-photo at bounding box center [197, 144] width 132 height 206
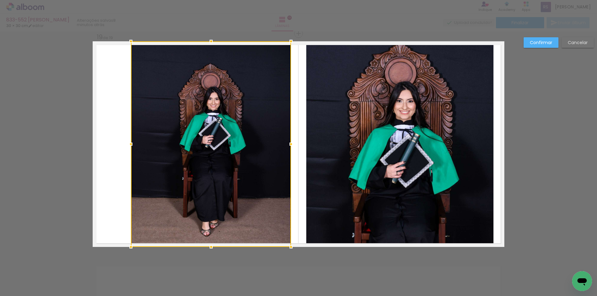
drag, startPoint x: 259, startPoint y: 145, endPoint x: 288, endPoint y: 143, distance: 28.4
click at [288, 143] on div at bounding box center [291, 144] width 12 height 12
click at [180, 144] on div at bounding box center [211, 144] width 160 height 206
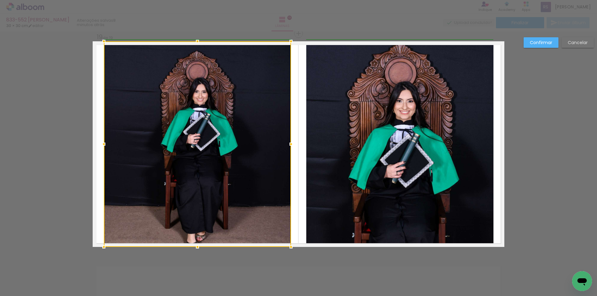
drag, startPoint x: 131, startPoint y: 142, endPoint x: 105, endPoint y: 142, distance: 25.2
click at [105, 142] on div at bounding box center [104, 144] width 12 height 12
click at [0, 0] on slot "Confirmar" at bounding box center [0, 0] width 0 height 0
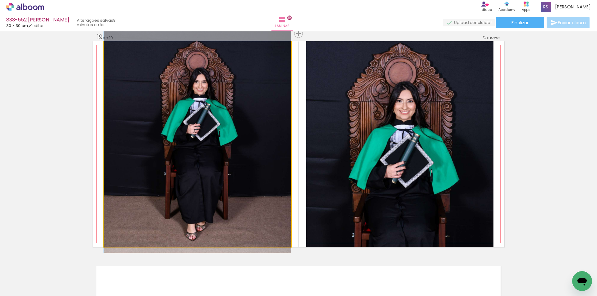
drag, startPoint x: 244, startPoint y: 165, endPoint x: 245, endPoint y: 155, distance: 10.0
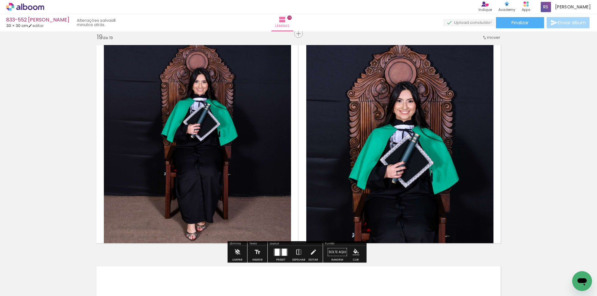
click at [354, 251] on iron-icon "color picker" at bounding box center [356, 252] width 7 height 7
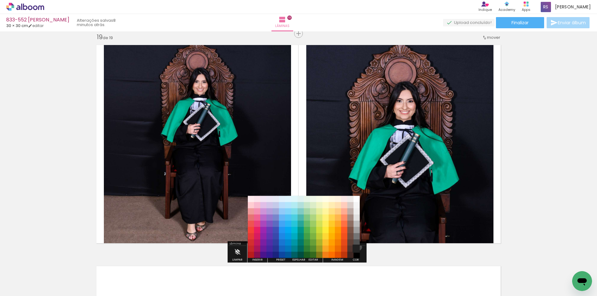
click at [357, 248] on paper-item "#212121" at bounding box center [357, 249] width 6 height 6
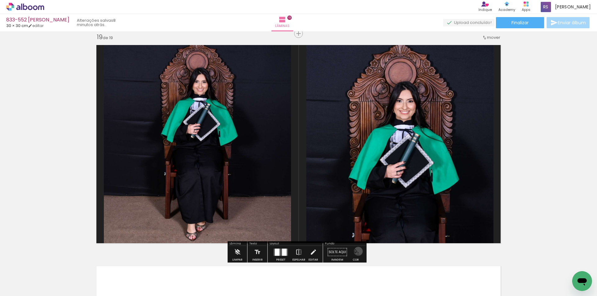
click at [356, 252] on iron-icon "color picker" at bounding box center [356, 252] width 7 height 7
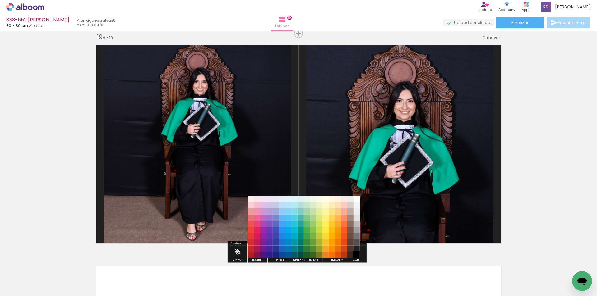
click at [357, 255] on paper-item "#000000" at bounding box center [357, 255] width 6 height 6
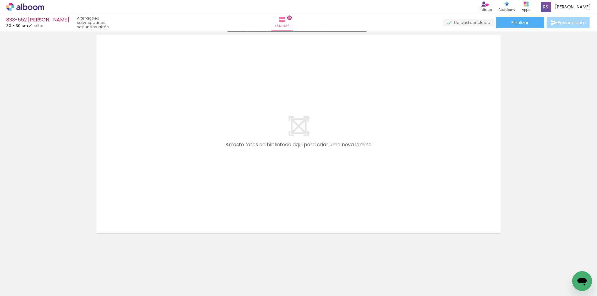
scroll to position [4228, 0]
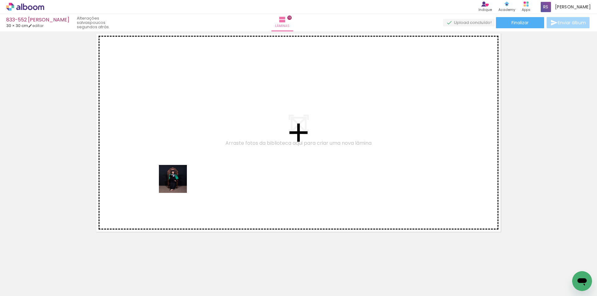
drag, startPoint x: 68, startPoint y: 276, endPoint x: 183, endPoint y: 181, distance: 148.1
click at [183, 181] on quentale-workspace at bounding box center [298, 148] width 597 height 296
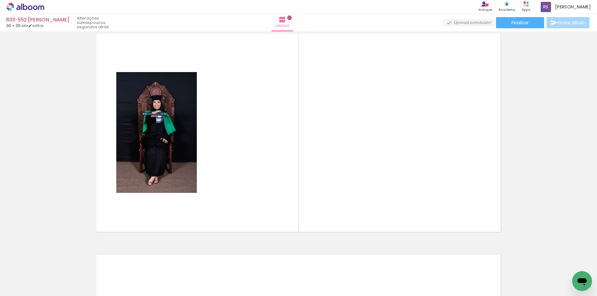
scroll to position [4217, 0]
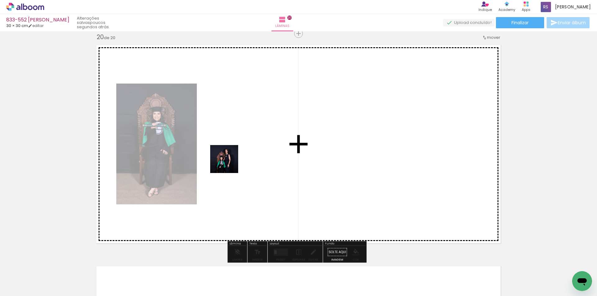
drag, startPoint x: 70, startPoint y: 278, endPoint x: 241, endPoint y: 187, distance: 194.0
click at [236, 162] on quentale-workspace at bounding box center [298, 148] width 597 height 296
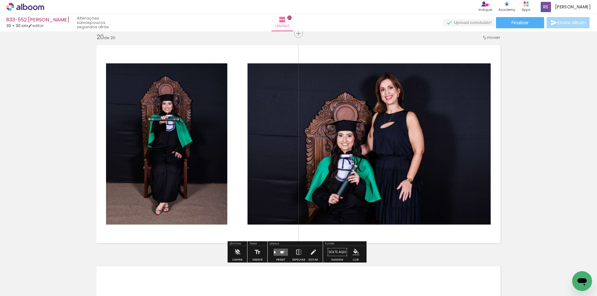
click at [283, 252] on quentale-layouter at bounding box center [281, 252] width 14 height 7
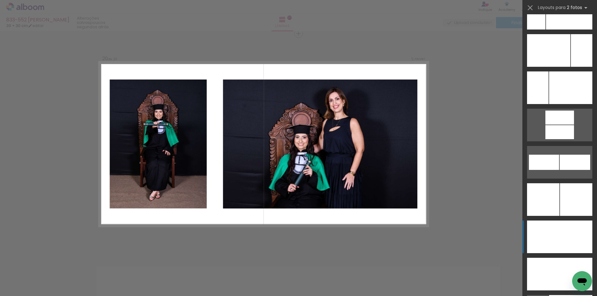
scroll to position [2768, 0]
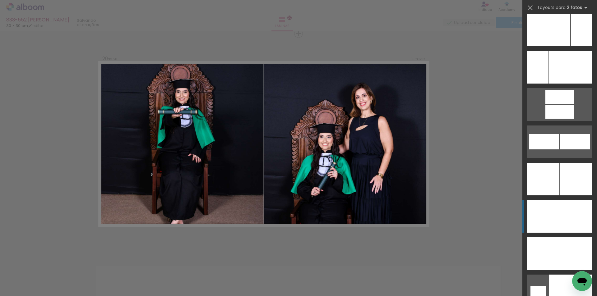
click at [567, 217] on div at bounding box center [576, 216] width 33 height 33
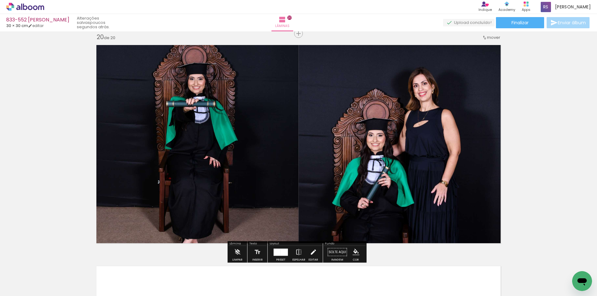
click at [310, 253] on iron-icon at bounding box center [313, 252] width 7 height 12
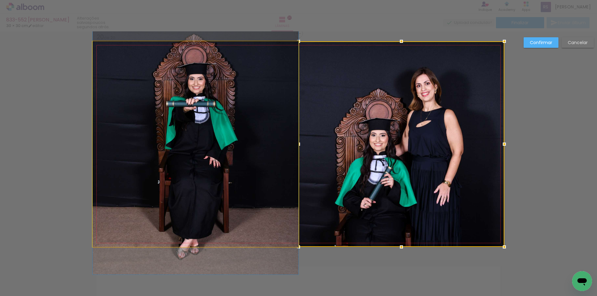
click at [254, 163] on quentale-photo at bounding box center [196, 144] width 206 height 206
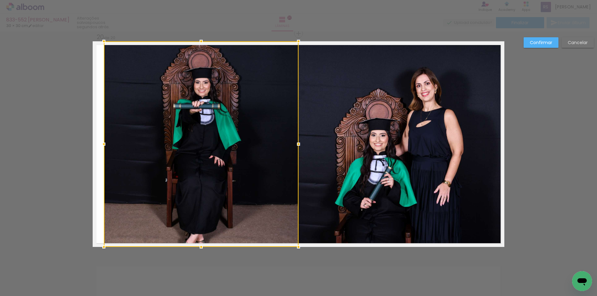
drag, startPoint x: 92, startPoint y: 142, endPoint x: 102, endPoint y: 140, distance: 10.1
click at [102, 140] on div at bounding box center [104, 144] width 12 height 12
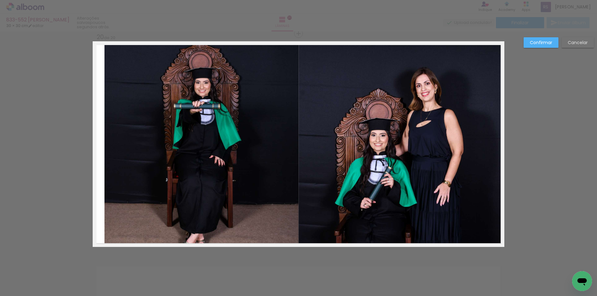
click at [273, 154] on quentale-photo at bounding box center [202, 144] width 194 height 206
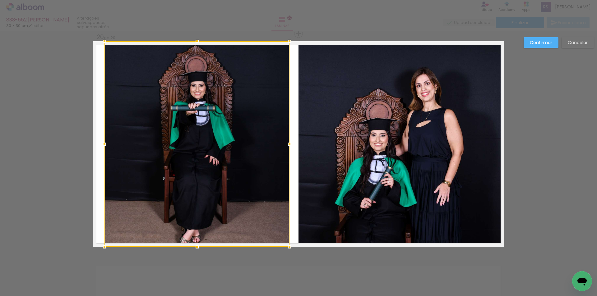
drag, startPoint x: 295, startPoint y: 144, endPoint x: 286, endPoint y: 140, distance: 10.2
click at [286, 140] on div at bounding box center [289, 144] width 12 height 12
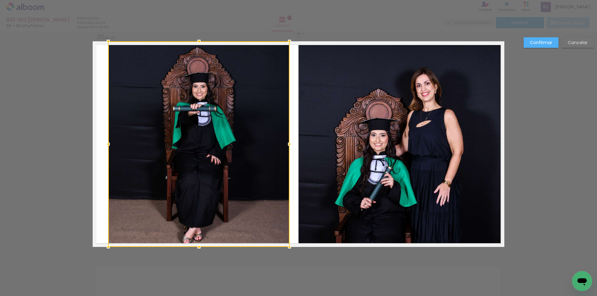
drag, startPoint x: 105, startPoint y: 143, endPoint x: 109, endPoint y: 142, distance: 3.8
click at [109, 142] on div at bounding box center [108, 144] width 12 height 12
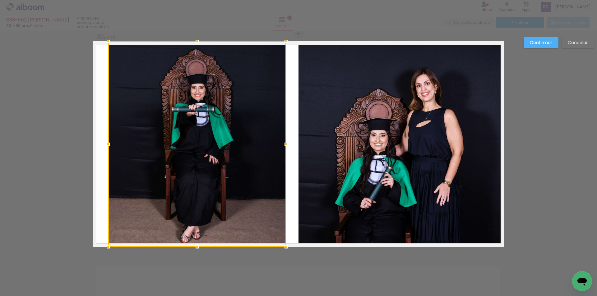
drag, startPoint x: 284, startPoint y: 145, endPoint x: 281, endPoint y: 143, distance: 4.1
click at [281, 143] on div at bounding box center [286, 144] width 12 height 12
click at [0, 0] on slot "Confirmar" at bounding box center [0, 0] width 0 height 0
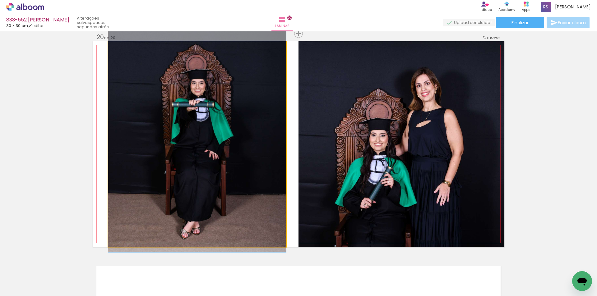
drag, startPoint x: 245, startPoint y: 176, endPoint x: 246, endPoint y: 172, distance: 4.8
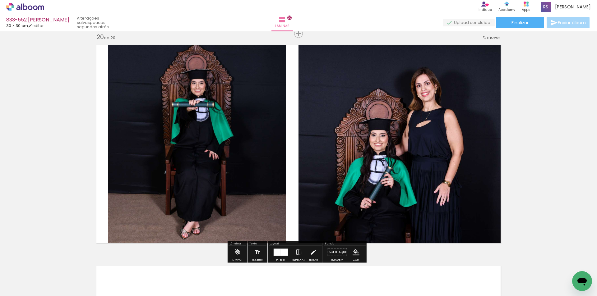
click at [353, 253] on iron-icon "color picker" at bounding box center [356, 252] width 7 height 7
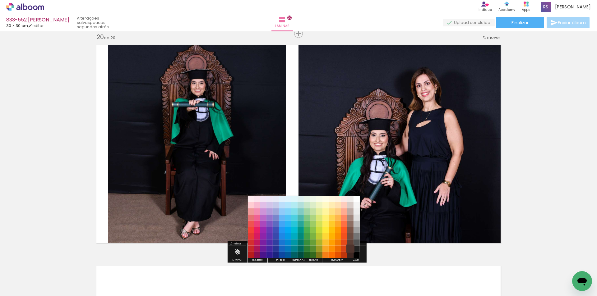
click at [354, 249] on paper-item "#4e342e" at bounding box center [351, 249] width 6 height 6
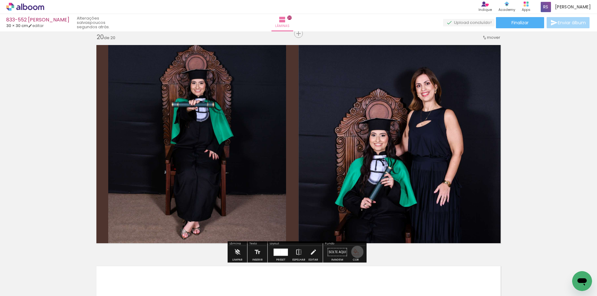
click at [355, 253] on iron-icon "color picker" at bounding box center [356, 252] width 7 height 7
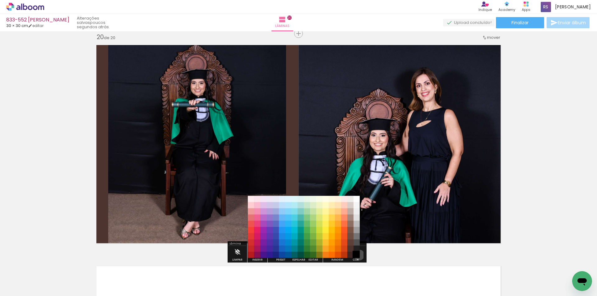
click at [357, 255] on paper-item "#000000" at bounding box center [357, 255] width 6 height 6
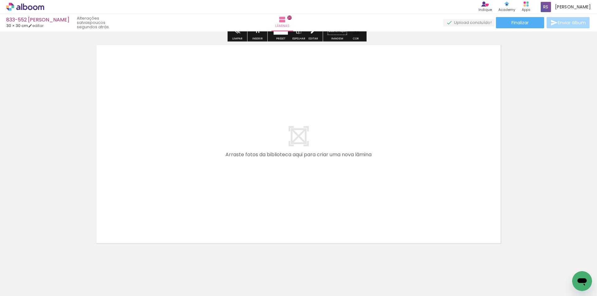
scroll to position [4450, 0]
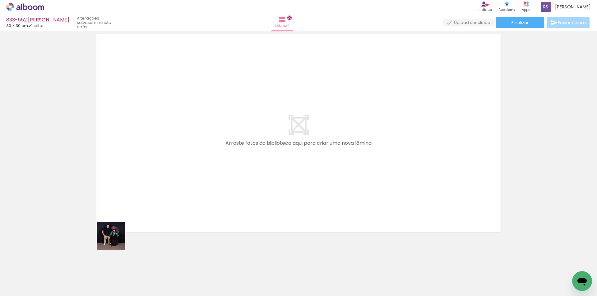
drag, startPoint x: 107, startPoint y: 259, endPoint x: 110, endPoint y: 261, distance: 3.8
click at [128, 212] on quentale-workspace at bounding box center [298, 148] width 597 height 296
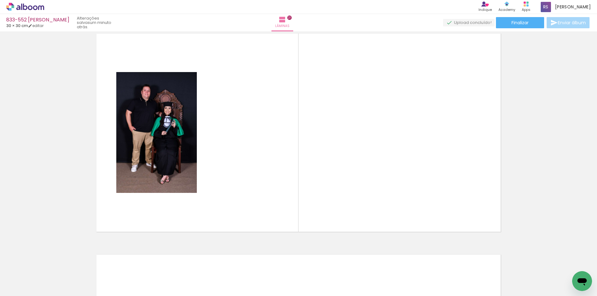
scroll to position [4438, 0]
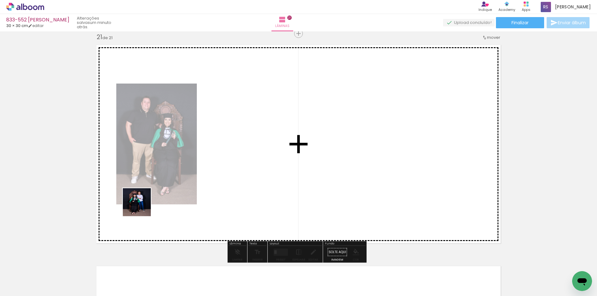
drag, startPoint x: 101, startPoint y: 277, endPoint x: 114, endPoint y: 262, distance: 19.6
click at [146, 201] on quentale-workspace at bounding box center [298, 148] width 597 height 296
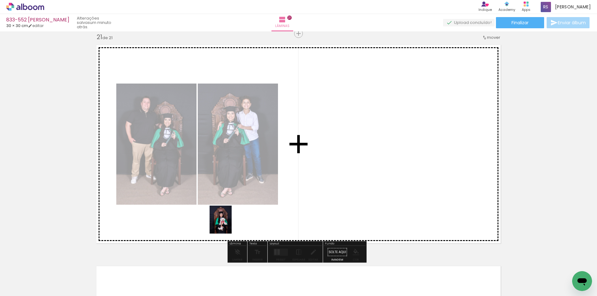
drag, startPoint x: 208, startPoint y: 280, endPoint x: 244, endPoint y: 219, distance: 70.7
click at [242, 198] on quentale-workspace at bounding box center [298, 148] width 597 height 296
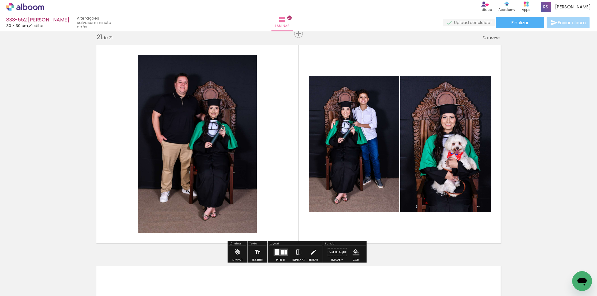
click at [285, 251] on div at bounding box center [286, 252] width 3 height 5
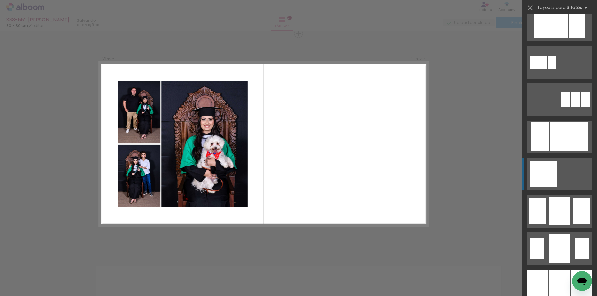
scroll to position [373, 0]
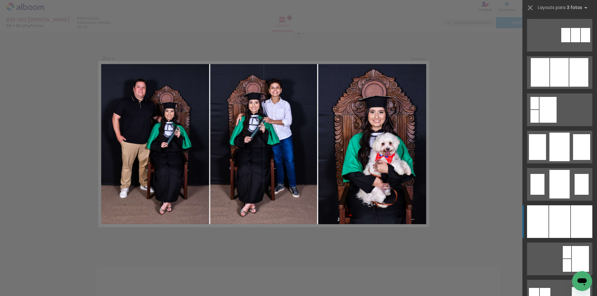
click at [558, 211] on div at bounding box center [559, 222] width 21 height 33
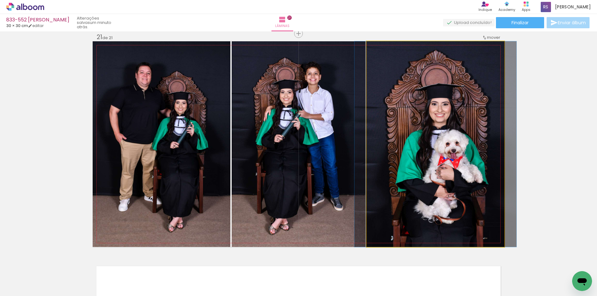
click at [442, 188] on quentale-photo at bounding box center [436, 144] width 138 height 206
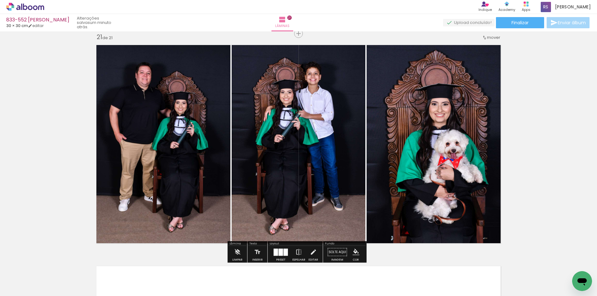
drag, startPoint x: 310, startPoint y: 253, endPoint x: 340, endPoint y: 233, distance: 36.5
click at [310, 252] on iron-icon at bounding box center [313, 252] width 7 height 12
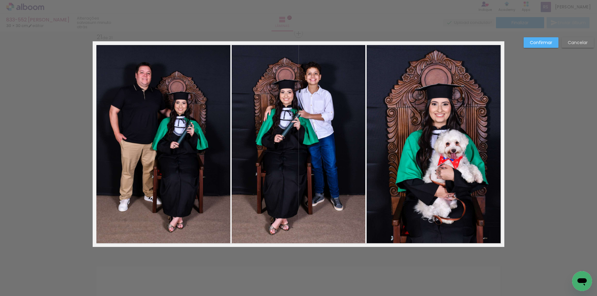
drag, startPoint x: 403, startPoint y: 199, endPoint x: 400, endPoint y: 193, distance: 6.8
click at [403, 198] on quentale-photo at bounding box center [436, 144] width 138 height 206
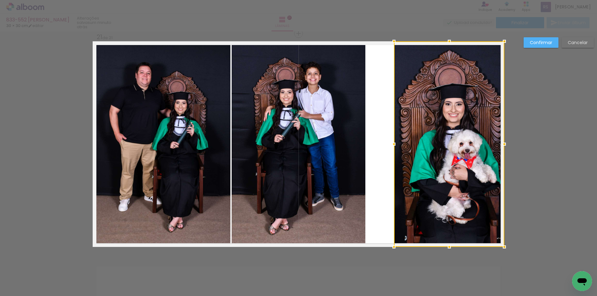
drag, startPoint x: 369, startPoint y: 144, endPoint x: 394, endPoint y: 146, distance: 25.0
click at [394, 146] on div at bounding box center [394, 144] width 12 height 12
click at [346, 141] on quentale-photo at bounding box center [299, 144] width 134 height 206
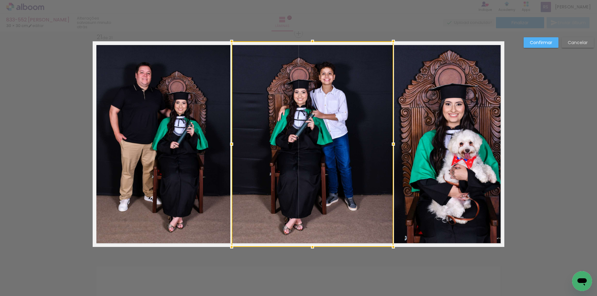
drag, startPoint x: 364, startPoint y: 145, endPoint x: 391, endPoint y: 147, distance: 26.8
click at [391, 147] on div at bounding box center [393, 144] width 12 height 12
click at [317, 145] on div at bounding box center [313, 144] width 162 height 206
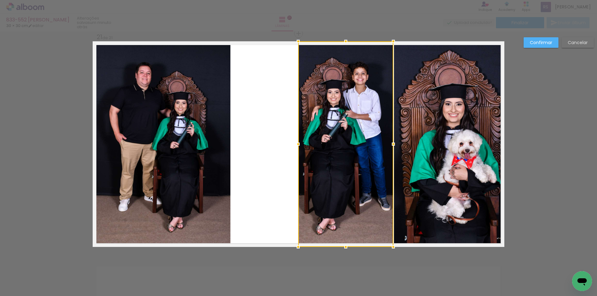
drag, startPoint x: 237, startPoint y: 141, endPoint x: 298, endPoint y: 136, distance: 61.2
click at [298, 136] on div at bounding box center [345, 144] width 95 height 206
drag, startPoint x: 546, startPoint y: 42, endPoint x: 543, endPoint y: 46, distance: 5.5
click at [0, 0] on slot "Confirmar" at bounding box center [0, 0] width 0 height 0
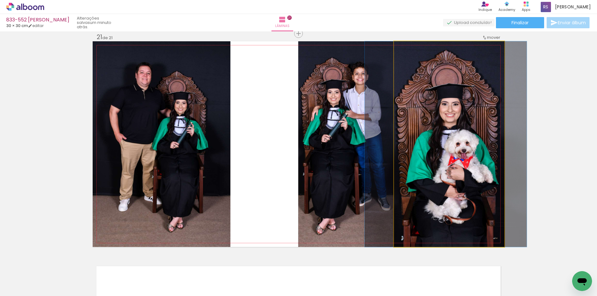
drag, startPoint x: 473, startPoint y: 147, endPoint x: 470, endPoint y: 148, distance: 3.5
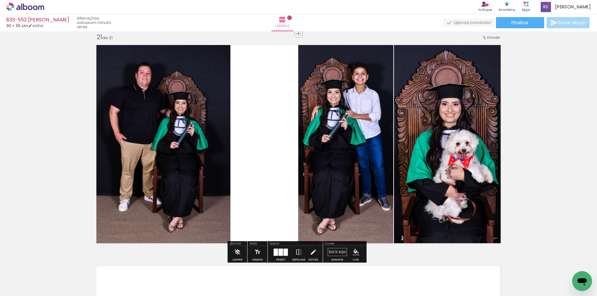
click at [308, 167] on quentale-photo at bounding box center [345, 144] width 95 height 206
click at [311, 254] on iron-icon at bounding box center [313, 252] width 7 height 12
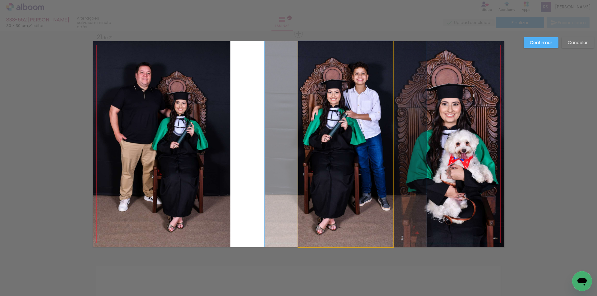
click at [320, 187] on quentale-photo at bounding box center [345, 144] width 95 height 206
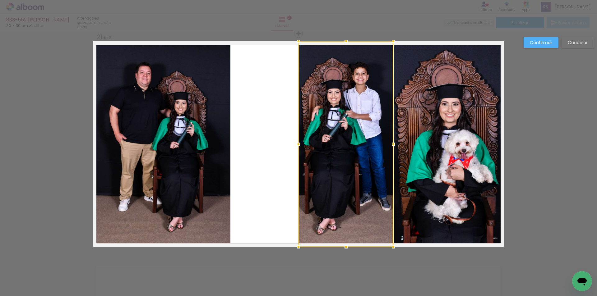
click at [298, 144] on div at bounding box center [298, 144] width 12 height 12
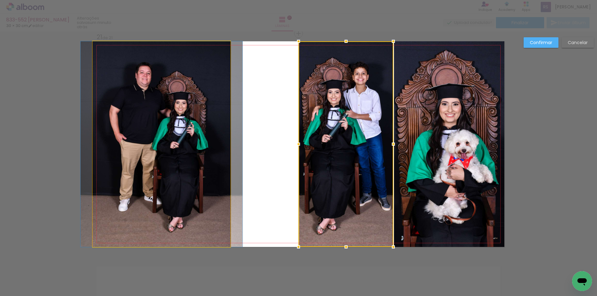
click at [191, 147] on quentale-photo at bounding box center [162, 144] width 138 height 206
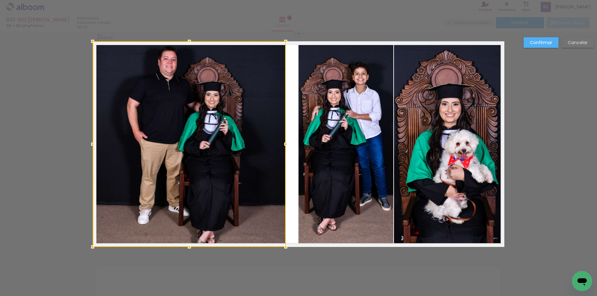
drag, startPoint x: 229, startPoint y: 141, endPoint x: 284, endPoint y: 141, distance: 54.8
click at [284, 141] on div at bounding box center [286, 144] width 12 height 12
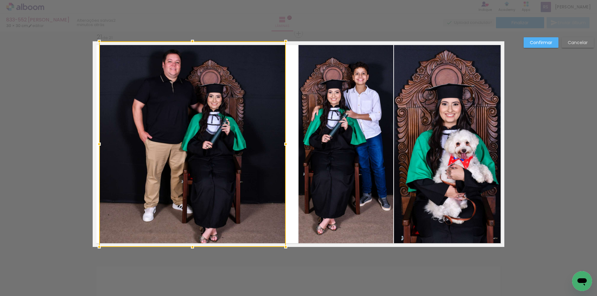
scroll to position [373, 0]
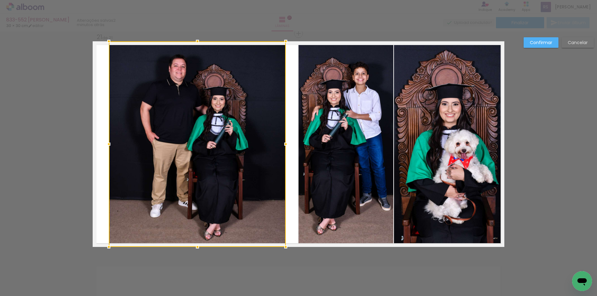
drag, startPoint x: 99, startPoint y: 145, endPoint x: 109, endPoint y: 144, distance: 9.8
click at [109, 144] on div at bounding box center [109, 144] width 12 height 12
click at [0, 0] on slot "Confirmar" at bounding box center [0, 0] width 0 height 0
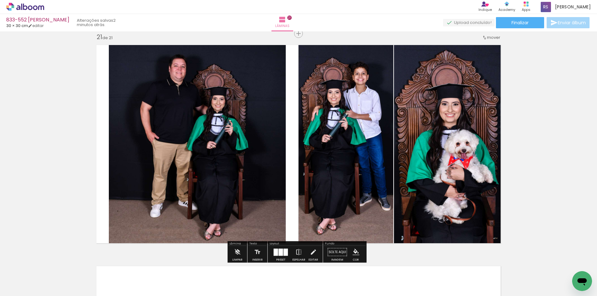
click at [357, 251] on iron-icon "color picker" at bounding box center [356, 252] width 7 height 7
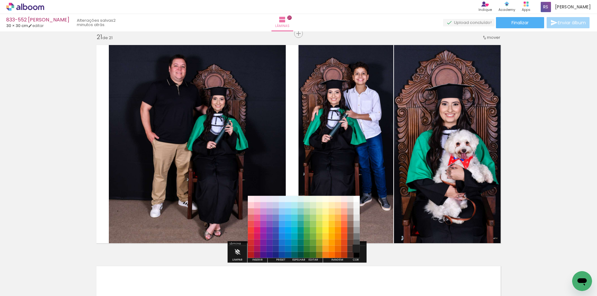
click at [358, 251] on paper-item "#212121" at bounding box center [357, 249] width 6 height 6
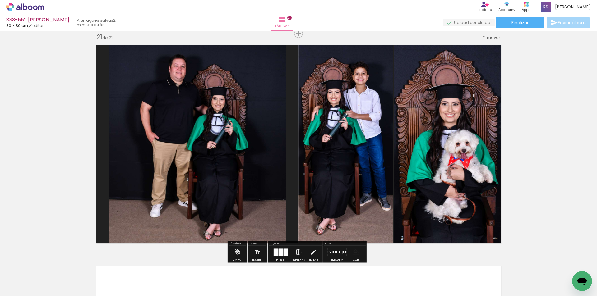
click at [355, 252] on iron-icon "color picker" at bounding box center [356, 252] width 7 height 7
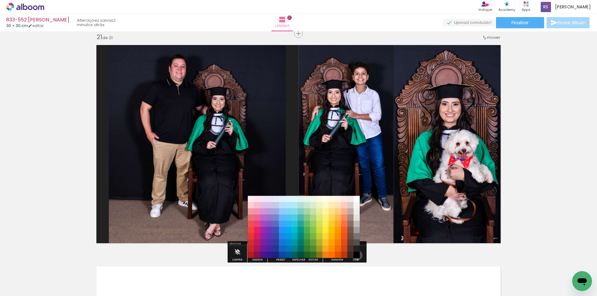
click at [355, 256] on paper-item "#000000" at bounding box center [357, 255] width 6 height 6
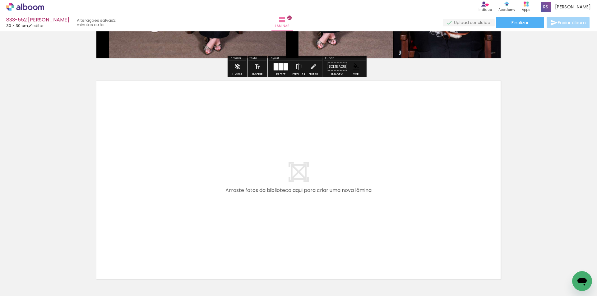
scroll to position [4625, 0]
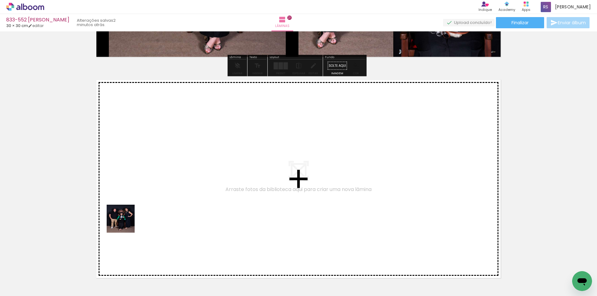
drag, startPoint x: 68, startPoint y: 270, endPoint x: 182, endPoint y: 182, distance: 144.8
click at [182, 182] on quentale-workspace at bounding box center [298, 148] width 597 height 296
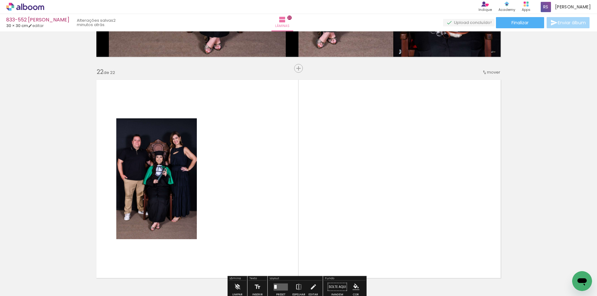
scroll to position [4660, 0]
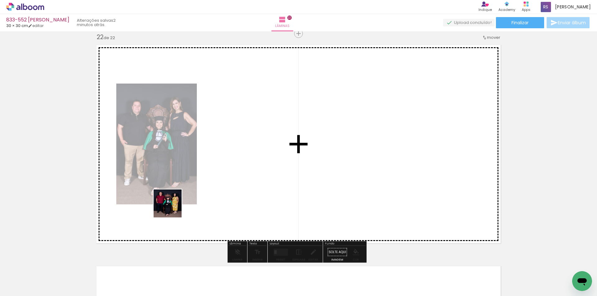
drag, startPoint x: 63, startPoint y: 286, endPoint x: 250, endPoint y: 165, distance: 223.2
click at [250, 165] on quentale-workspace at bounding box center [298, 148] width 597 height 296
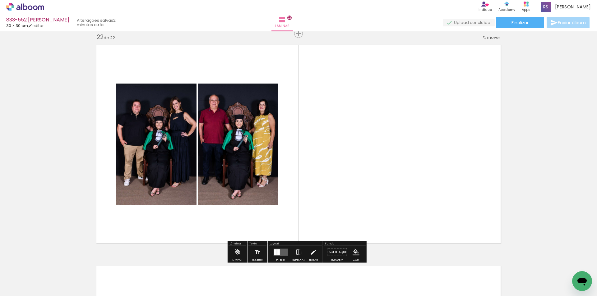
click at [281, 250] on quentale-layouter at bounding box center [281, 252] width 14 height 7
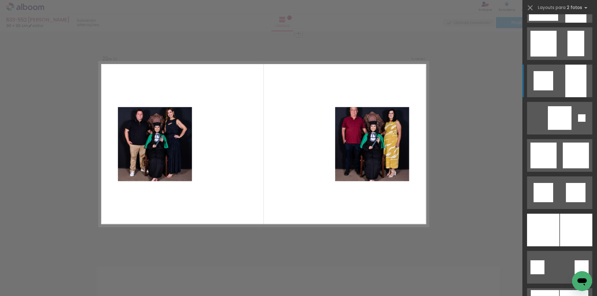
scroll to position [653, 0]
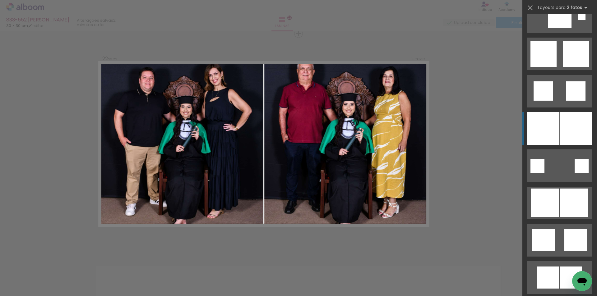
click at [575, 131] on div at bounding box center [576, 128] width 32 height 33
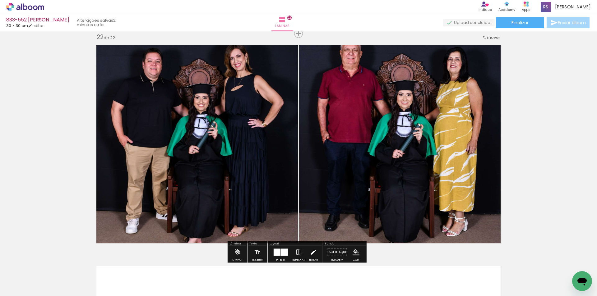
click at [307, 252] on paper-button "Editar" at bounding box center [313, 254] width 13 height 16
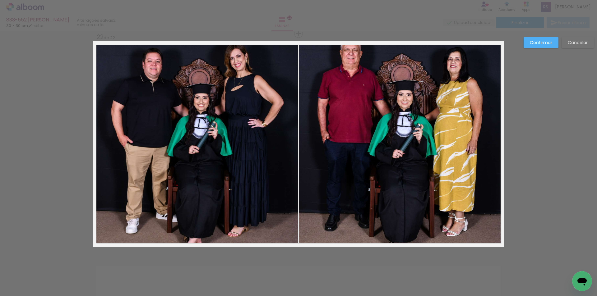
click at [333, 170] on quentale-photo at bounding box center [401, 144] width 205 height 206
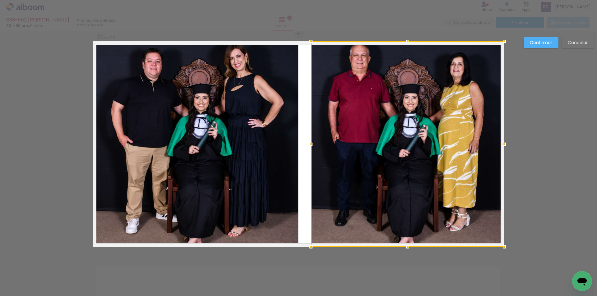
drag, startPoint x: 299, startPoint y: 146, endPoint x: 311, endPoint y: 145, distance: 11.9
click at [311, 145] on div at bounding box center [311, 144] width 12 height 12
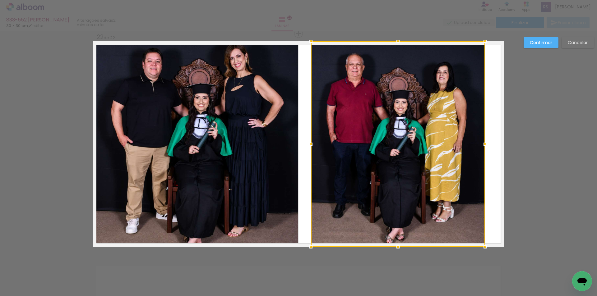
drag, startPoint x: 502, startPoint y: 144, endPoint x: 483, endPoint y: 145, distance: 19.3
click at [483, 145] on div at bounding box center [485, 144] width 12 height 12
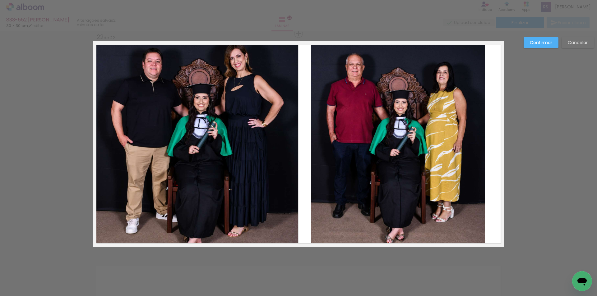
click at [488, 122] on quentale-layouter at bounding box center [299, 144] width 412 height 206
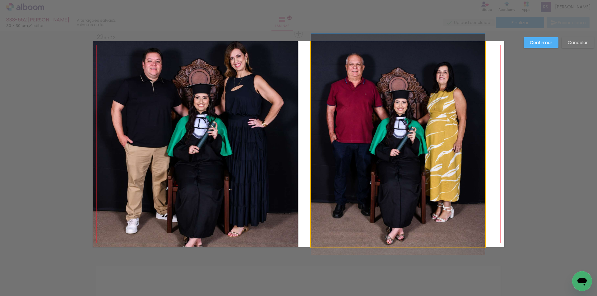
click at [470, 133] on quentale-photo at bounding box center [398, 144] width 174 height 206
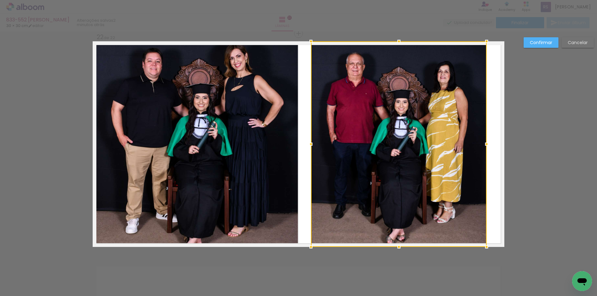
click at [486, 139] on div at bounding box center [487, 144] width 12 height 12
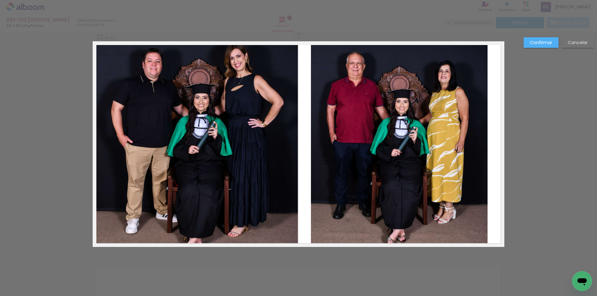
click at [537, 46] on paper-button "Confirmar" at bounding box center [541, 42] width 35 height 11
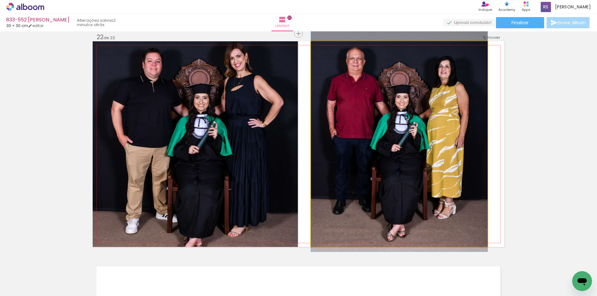
drag, startPoint x: 426, startPoint y: 155, endPoint x: 427, endPoint y: 150, distance: 4.8
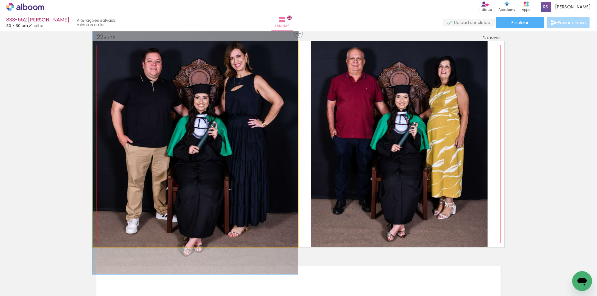
click at [259, 171] on quentale-photo at bounding box center [195, 144] width 205 height 206
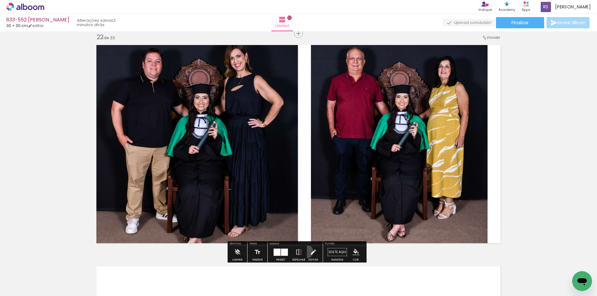
drag, startPoint x: 305, startPoint y: 252, endPoint x: 229, endPoint y: 199, distance: 92.6
click at [307, 252] on paper-button "Editar" at bounding box center [313, 254] width 13 height 16
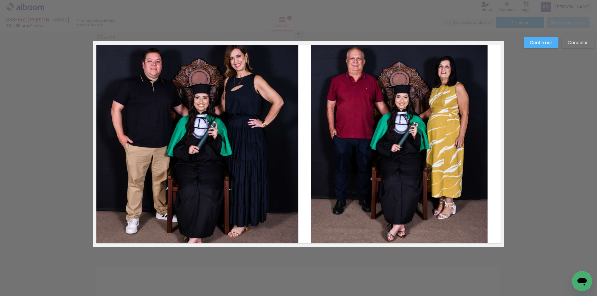
click at [181, 163] on quentale-photo at bounding box center [195, 144] width 205 height 206
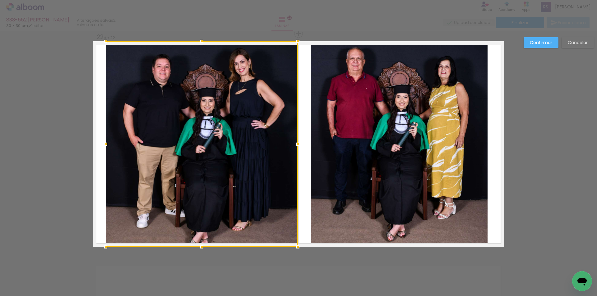
drag, startPoint x: 95, startPoint y: 142, endPoint x: 108, endPoint y: 143, distance: 13.1
click at [108, 143] on div at bounding box center [106, 144] width 12 height 12
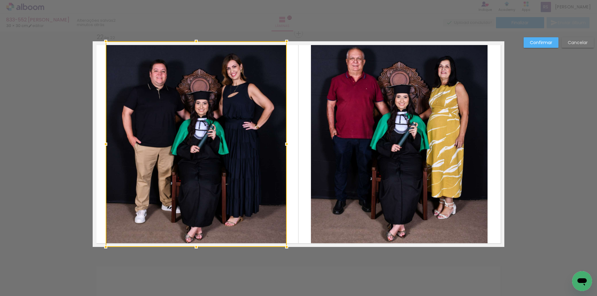
drag, startPoint x: 295, startPoint y: 143, endPoint x: 283, endPoint y: 141, distance: 11.4
click at [283, 141] on div at bounding box center [287, 144] width 12 height 12
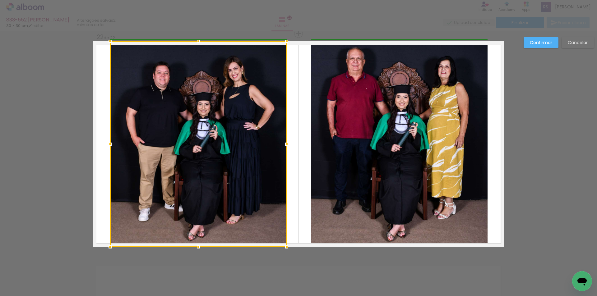
click at [105, 144] on div at bounding box center [110, 144] width 12 height 12
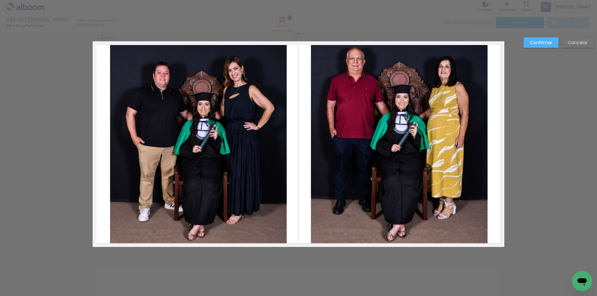
click at [0, 0] on slot "Confirmar" at bounding box center [0, 0] width 0 height 0
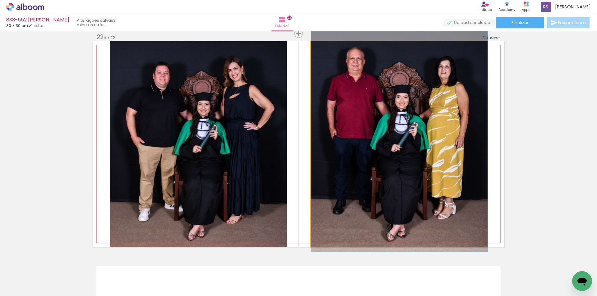
click at [416, 109] on quentale-photo at bounding box center [399, 144] width 177 height 206
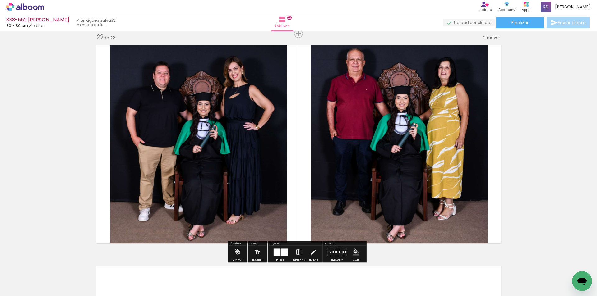
click at [355, 254] on iron-icon "color picker" at bounding box center [356, 252] width 7 height 7
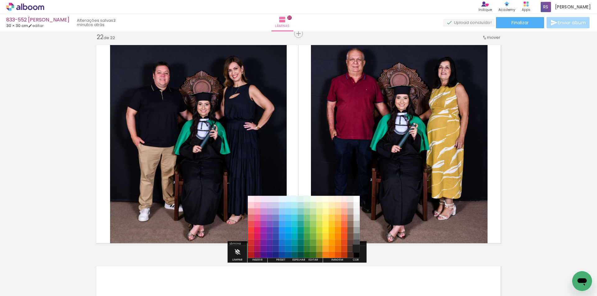
click at [358, 246] on paper-item "#212121" at bounding box center [357, 249] width 6 height 6
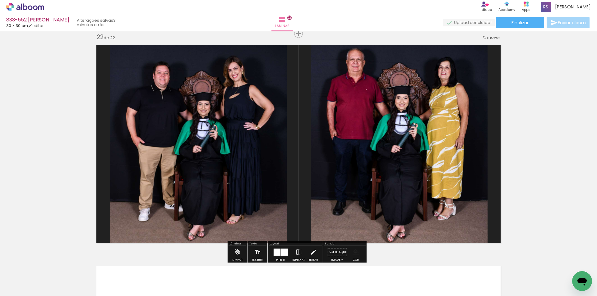
click at [355, 249] on iron-icon "color picker" at bounding box center [356, 252] width 7 height 7
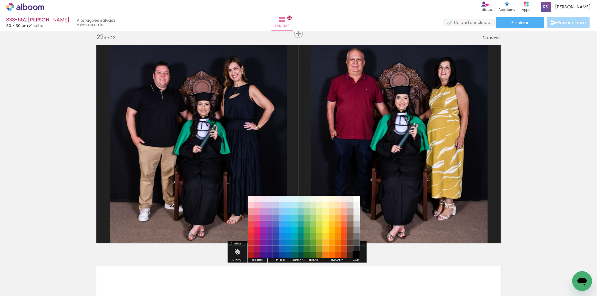
click at [356, 255] on paper-item "#000000" at bounding box center [357, 255] width 6 height 6
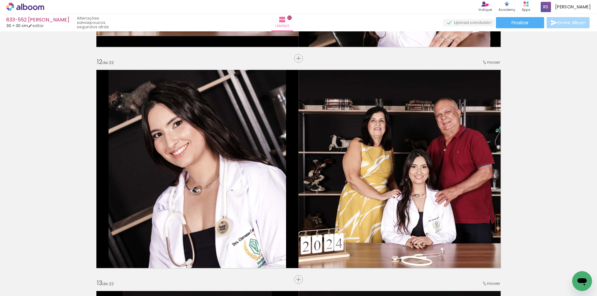
scroll to position [2204, 0]
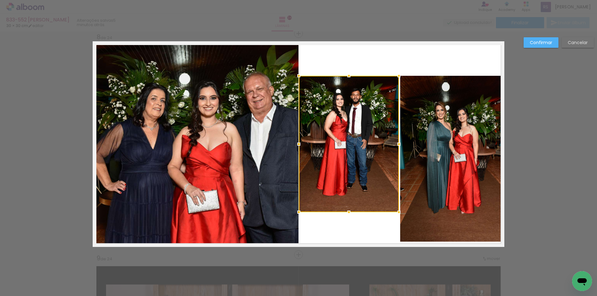
scroll to position [0, 243]
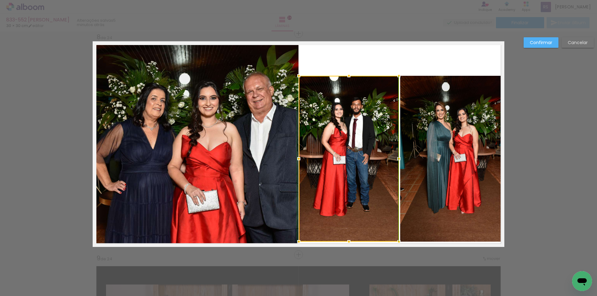
drag, startPoint x: 348, startPoint y: 217, endPoint x: 349, endPoint y: 237, distance: 19.9
click at [349, 237] on div at bounding box center [349, 242] width 12 height 12
drag, startPoint x: 366, startPoint y: 156, endPoint x: 362, endPoint y: 140, distance: 16.4
click at [366, 156] on div at bounding box center [349, 159] width 100 height 166
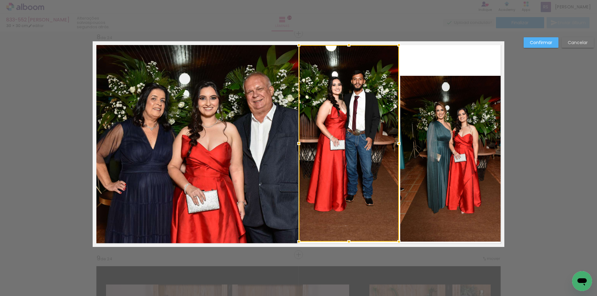
drag, startPoint x: 347, startPoint y: 75, endPoint x: 345, endPoint y: 47, distance: 28.1
click at [345, 47] on div at bounding box center [349, 45] width 12 height 12
drag, startPoint x: 436, startPoint y: 138, endPoint x: 437, endPoint y: 131, distance: 6.9
click at [436, 138] on quentale-photo at bounding box center [450, 159] width 101 height 166
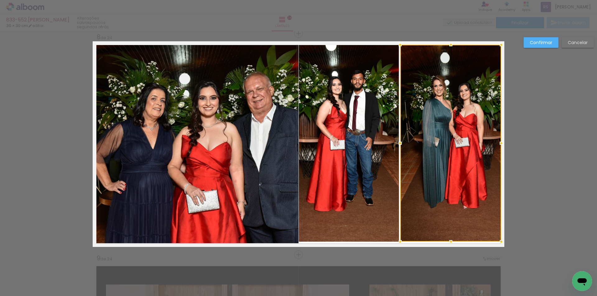
drag, startPoint x: 447, startPoint y: 72, endPoint x: 448, endPoint y: 45, distance: 27.1
click at [448, 45] on div at bounding box center [451, 45] width 12 height 12
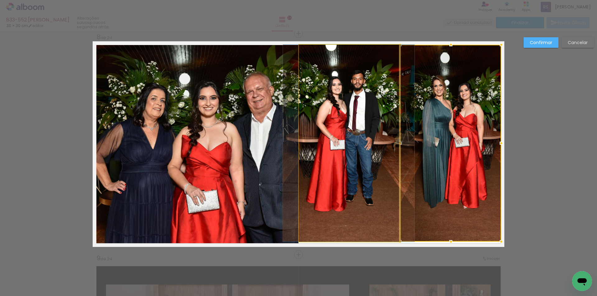
click at [357, 239] on quentale-photo at bounding box center [349, 143] width 100 height 197
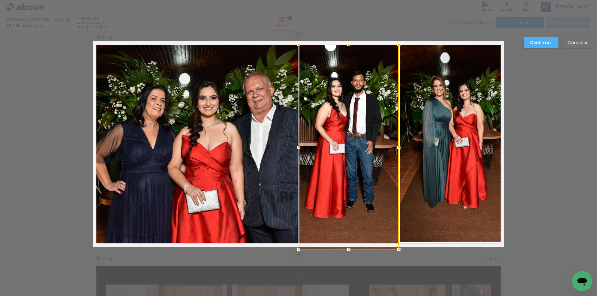
drag, startPoint x: 349, startPoint y: 240, endPoint x: 362, endPoint y: 244, distance: 13.2
click at [349, 246] on div at bounding box center [349, 250] width 12 height 12
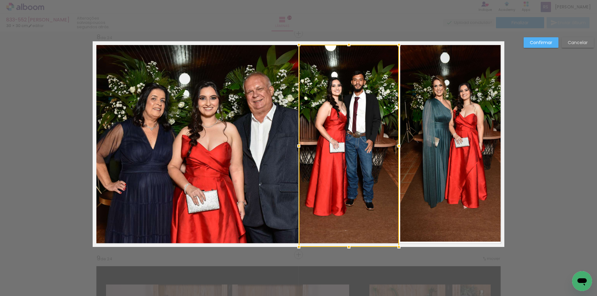
click at [430, 211] on quentale-photo at bounding box center [450, 143] width 101 height 197
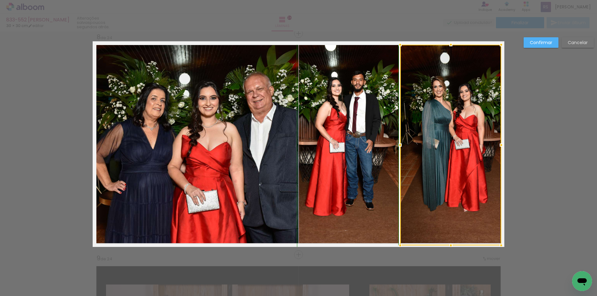
click at [446, 244] on div at bounding box center [451, 246] width 12 height 12
click at [0, 0] on slot "Confirmar" at bounding box center [0, 0] width 0 height 0
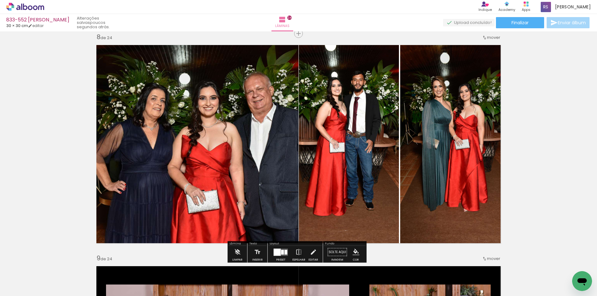
click at [355, 249] on iron-icon "color picker" at bounding box center [356, 252] width 7 height 7
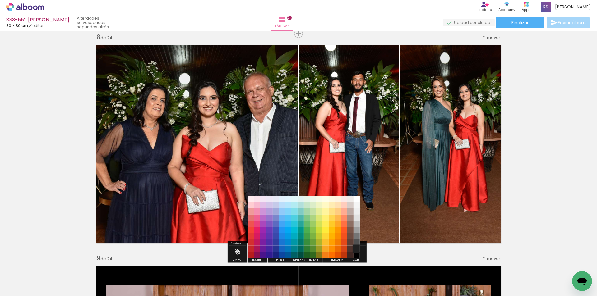
click at [357, 248] on paper-item "#212121" at bounding box center [357, 249] width 6 height 6
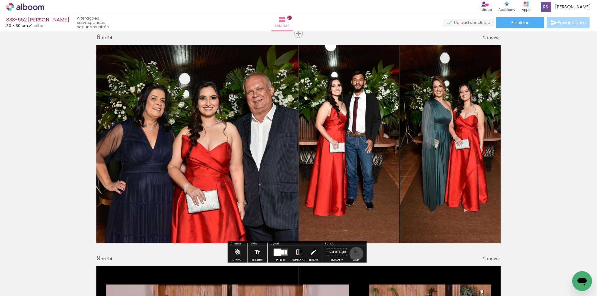
click at [354, 254] on iron-icon "color picker" at bounding box center [356, 252] width 7 height 7
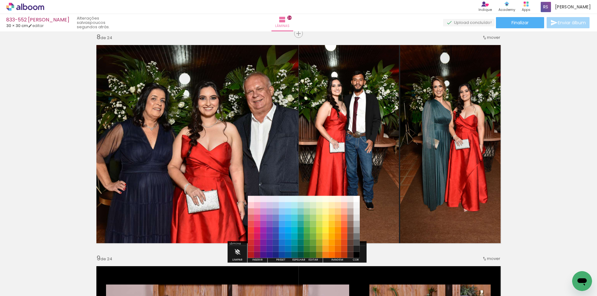
click at [357, 256] on paper-item "#000000" at bounding box center [357, 255] width 6 height 6
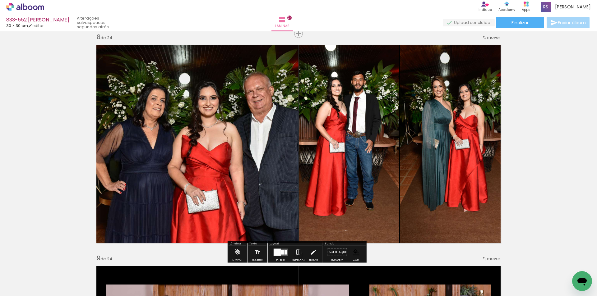
click at [255, 193] on quentale-photo at bounding box center [196, 144] width 206 height 206
click at [310, 250] on iron-icon at bounding box center [313, 252] width 7 height 12
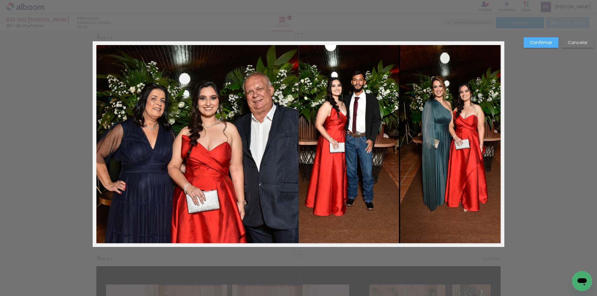
click at [246, 181] on quentale-photo at bounding box center [196, 144] width 206 height 206
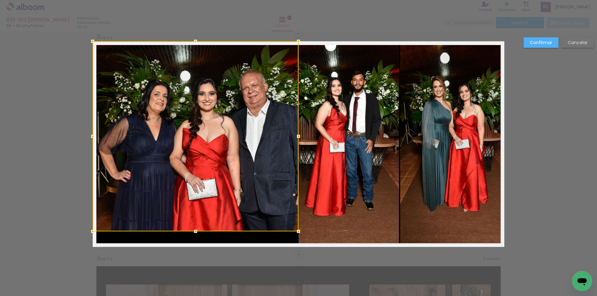
drag, startPoint x: 197, startPoint y: 246, endPoint x: 198, endPoint y: 231, distance: 15.3
click at [198, 231] on div at bounding box center [195, 232] width 12 height 12
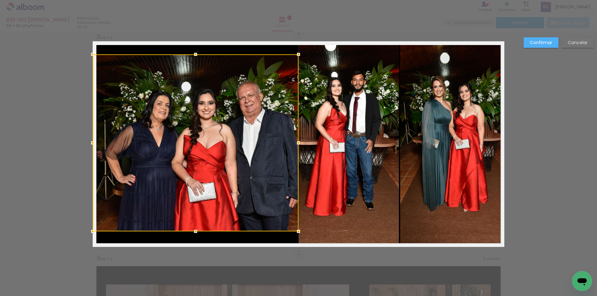
drag, startPoint x: 194, startPoint y: 44, endPoint x: 194, endPoint y: 55, distance: 10.9
click at [193, 55] on div at bounding box center [195, 54] width 12 height 12
click at [0, 0] on slot "Confirmar" at bounding box center [0, 0] width 0 height 0
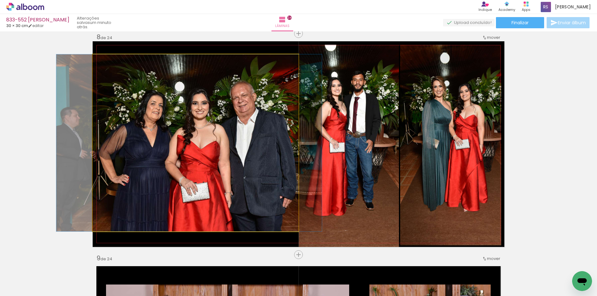
drag, startPoint x: 253, startPoint y: 136, endPoint x: 246, endPoint y: 136, distance: 6.5
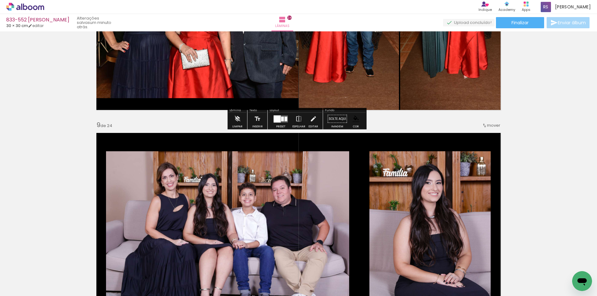
scroll to position [1714, 0]
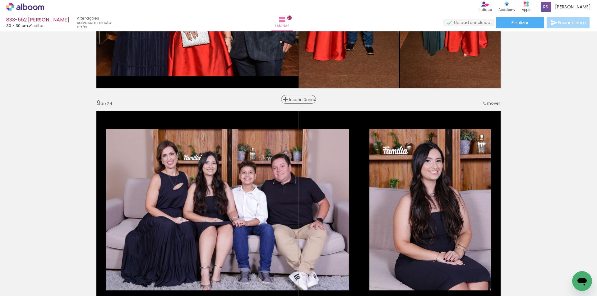
click at [298, 101] on span "Inserir lâmina" at bounding box center [301, 100] width 24 height 4
